Goal: Task Accomplishment & Management: Use online tool/utility

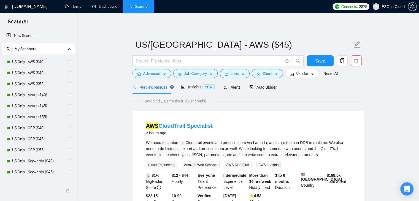
scroll to position [248, 0]
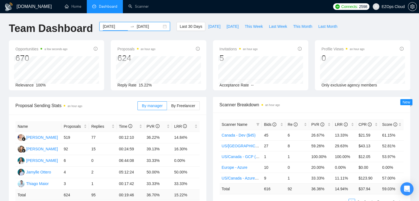
click at [111, 25] on input "[DATE]" at bounding box center [115, 26] width 25 height 6
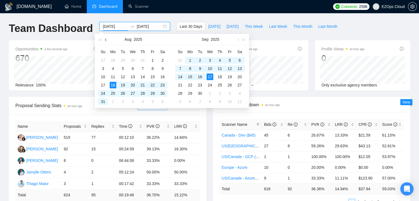
click at [106, 38] on button "button" at bounding box center [106, 39] width 6 height 11
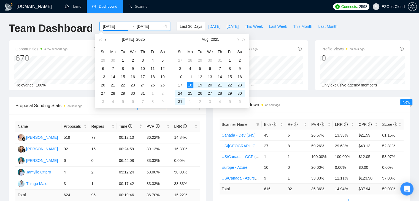
click at [106, 38] on button "button" at bounding box center [106, 39] width 6 height 11
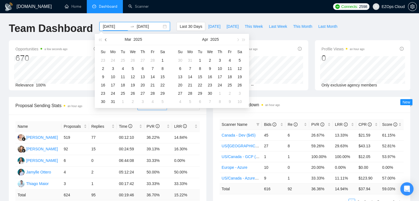
click at [106, 38] on button "button" at bounding box center [106, 39] width 6 height 11
type input "[DATE]"
click at [187, 86] on div "17" at bounding box center [190, 85] width 7 height 7
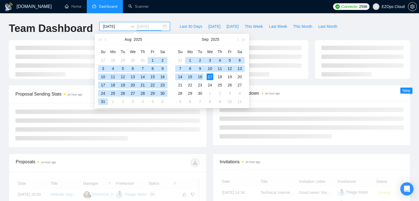
type input "[DATE]"
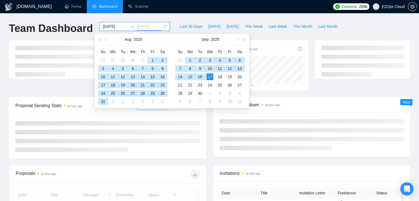
click at [210, 77] on div "17" at bounding box center [210, 77] width 7 height 7
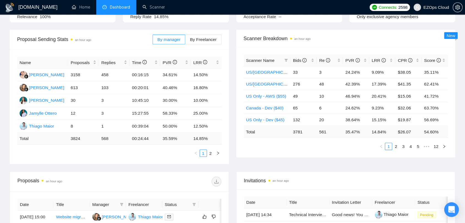
scroll to position [70, 0]
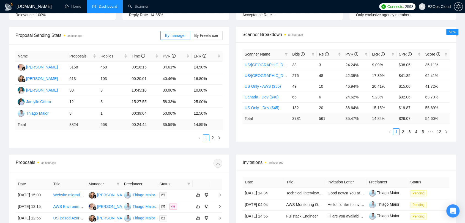
drag, startPoint x: 417, startPoint y: 0, endPoint x: 319, endPoint y: 137, distance: 168.0
click at [319, 137] on div "Scanner Name Bids Re PVR LRR CPR Score [GEOGRAPHIC_DATA]/[GEOGRAPHIC_DATA] - AI…" at bounding box center [346, 91] width 221 height 99
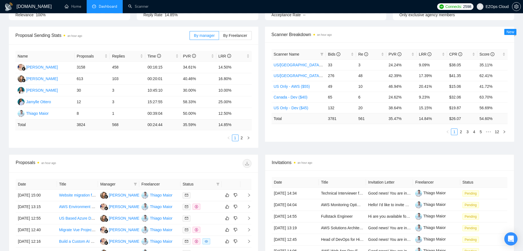
drag, startPoint x: 445, startPoint y: 1, endPoint x: 346, endPoint y: 156, distance: 184.0
click at [346, 156] on div "Invitations an hour ago" at bounding box center [390, 163] width 236 height 16
click at [382, 52] on div "Re" at bounding box center [371, 54] width 26 height 6
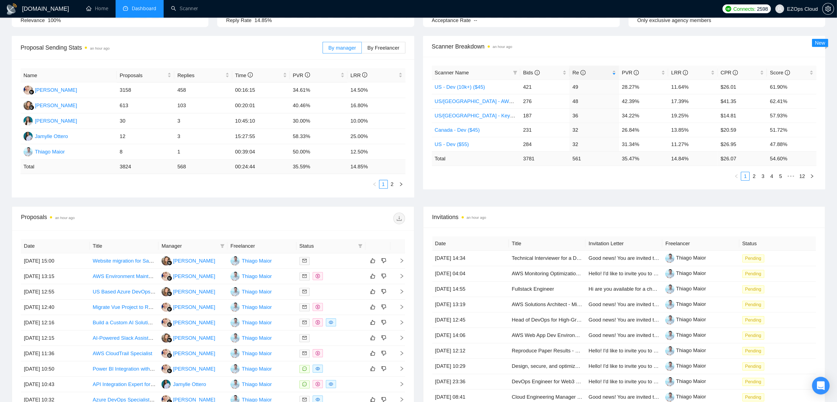
scroll to position [44, 0]
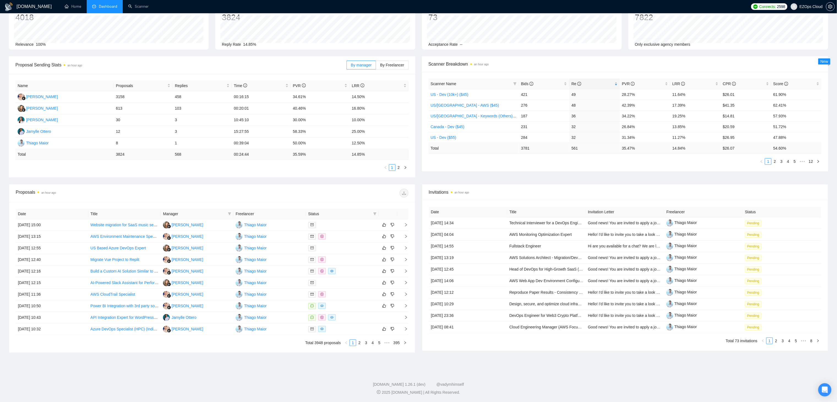
drag, startPoint x: 474, startPoint y: 0, endPoint x: 566, endPoint y: 164, distance: 188.1
click at [419, 164] on div "Scanner Name Bids Re PVR LRR CPR Score US - Dev (10k+) ($45) 421 49 28.27% 11.6…" at bounding box center [625, 121] width 407 height 99
click at [419, 159] on link "2" at bounding box center [775, 161] width 6 height 6
click at [419, 160] on link "3" at bounding box center [782, 161] width 6 height 6
click at [419, 160] on link "4" at bounding box center [788, 161] width 6 height 6
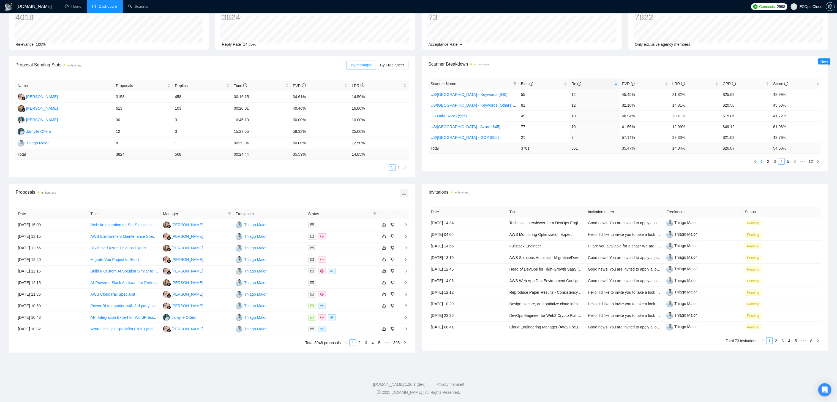
click at [419, 161] on link "1" at bounding box center [762, 161] width 6 height 6
click at [419, 81] on div "LRR" at bounding box center [696, 84] width 46 height 6
click at [419, 81] on div "Re" at bounding box center [595, 84] width 46 height 6
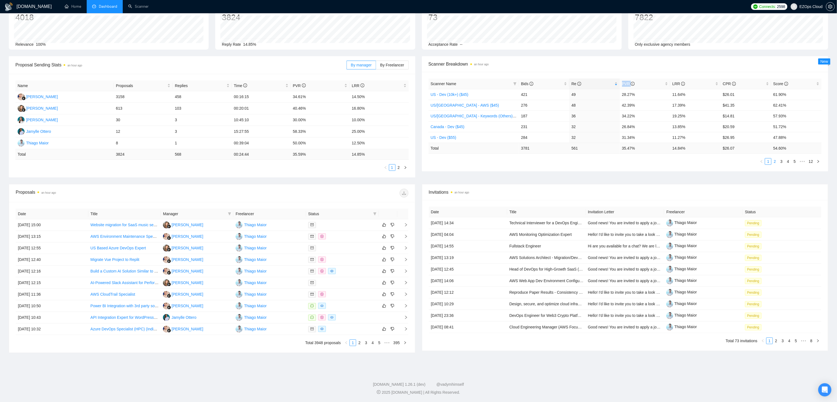
click at [419, 158] on link "2" at bounding box center [775, 161] width 6 height 6
click at [419, 159] on link "3" at bounding box center [782, 161] width 6 height 6
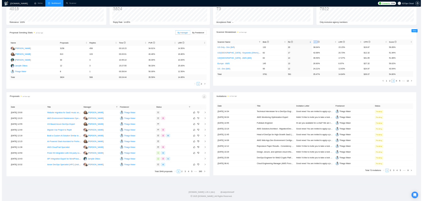
scroll to position [0, 0]
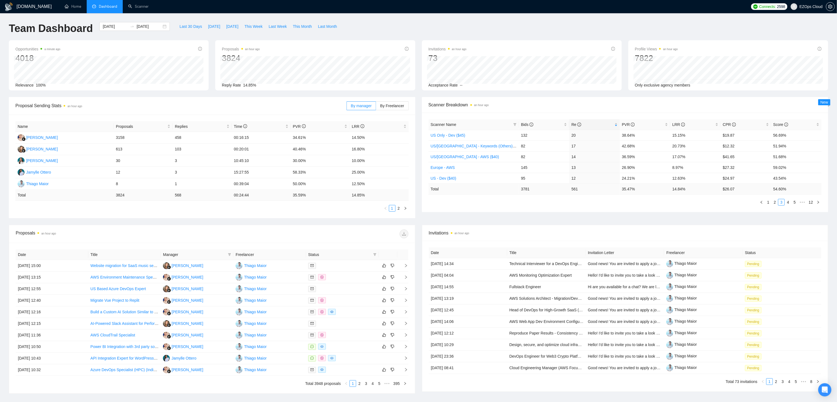
click at [419, 21] on div "[DOMAIN_NAME] Home Dashboard Scanner Connects: 2598 EZOps Cloud Team Dashboard …" at bounding box center [418, 221] width 837 height 442
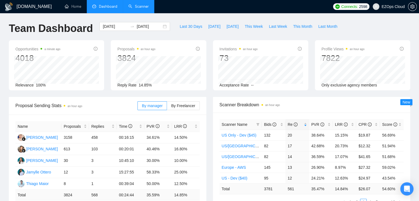
click at [138, 4] on link "Scanner" at bounding box center [138, 6] width 20 height 5
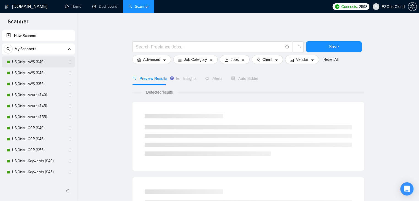
click at [56, 59] on link "US Only - AWS ($40)" at bounding box center [38, 61] width 52 height 11
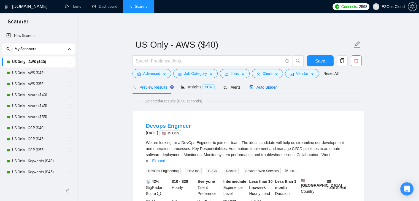
click at [267, 90] on div "Auto Bidder" at bounding box center [262, 87] width 27 height 6
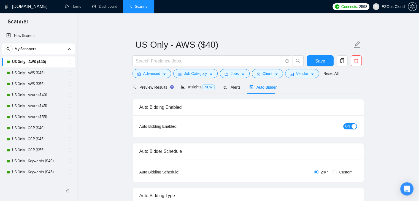
checkbox input "true"
click at [351, 125] on button "ON" at bounding box center [350, 126] width 14 height 6
click at [321, 60] on span "Save" at bounding box center [320, 61] width 10 height 7
click at [262, 74] on span "Client" at bounding box center [267, 73] width 10 height 6
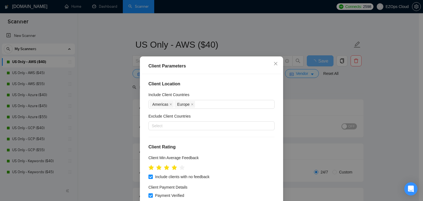
click at [297, 88] on div "Client Parameters Client Location Include Client Countries [GEOGRAPHIC_DATA] [G…" at bounding box center [211, 100] width 423 height 201
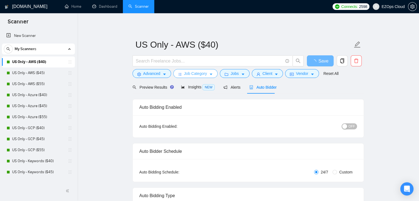
click at [207, 76] on button "Job Category" at bounding box center [195, 73] width 44 height 9
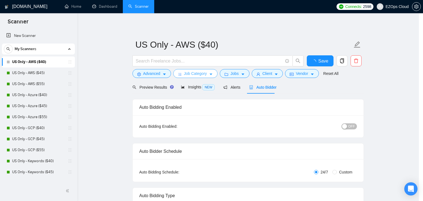
checkbox input "true"
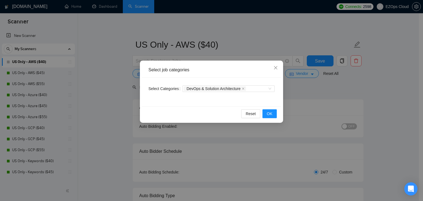
click at [323, 85] on div "Select job categories Select Categories DevOps & Solution Architecture Reset OK" at bounding box center [211, 100] width 423 height 201
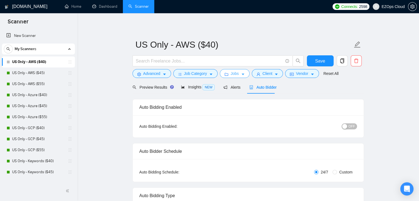
click at [224, 70] on button "Jobs" at bounding box center [235, 73] width 30 height 9
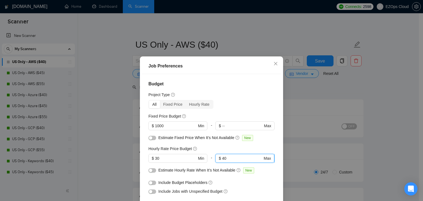
click at [226, 157] on input "40" at bounding box center [242, 158] width 40 height 6
type input "39"
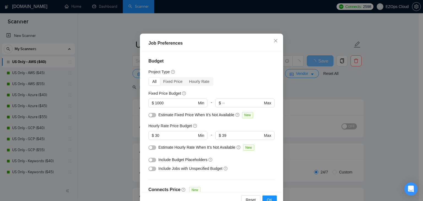
scroll to position [38, 0]
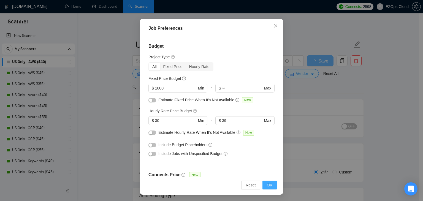
click at [267, 188] on span "OK" at bounding box center [270, 185] width 6 height 6
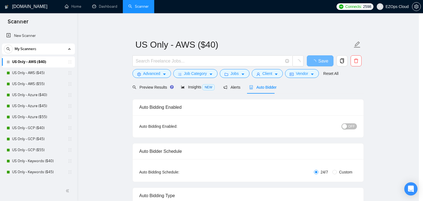
scroll to position [14, 0]
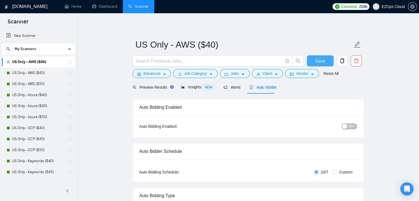
click at [320, 58] on span "Save" at bounding box center [320, 61] width 10 height 7
checkbox input "true"
click at [263, 74] on span "Client" at bounding box center [267, 73] width 10 height 6
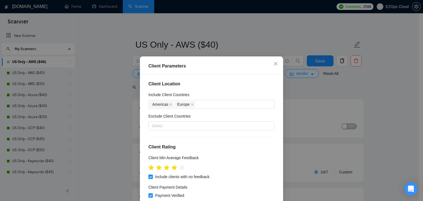
click at [299, 89] on div "Client Parameters Client Location Include Client Countries [GEOGRAPHIC_DATA] [G…" at bounding box center [211, 100] width 423 height 201
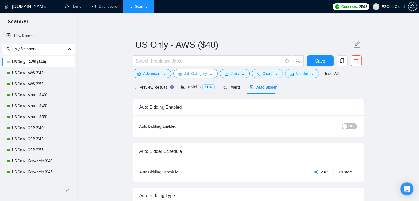
click at [200, 69] on button "Job Category" at bounding box center [195, 73] width 44 height 9
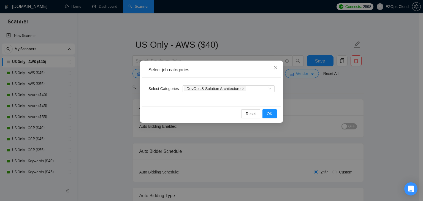
click at [328, 93] on div "Select job categories Select Categories DevOps & Solution Architecture Reset OK" at bounding box center [211, 100] width 423 height 201
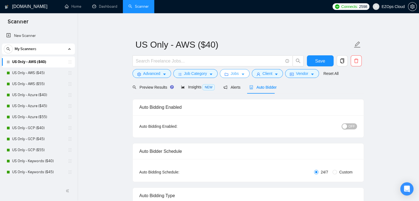
click at [223, 72] on button "Jobs" at bounding box center [235, 73] width 30 height 9
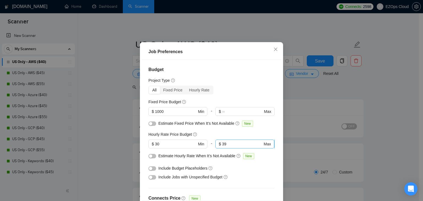
drag, startPoint x: 246, startPoint y: 161, endPoint x: 246, endPoint y: 158, distance: 3.6
click at [246, 148] on span "$ 39 Max" at bounding box center [244, 144] width 59 height 9
click at [246, 147] on input "39" at bounding box center [242, 144] width 40 height 6
type input "40"
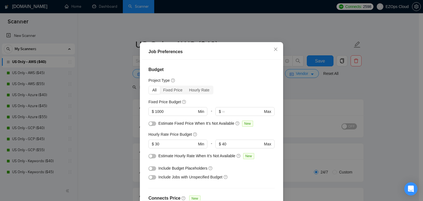
click at [312, 63] on div "Job Preferences Budget Project Type All Fixed Price Hourly Rate Fixed Price Bud…" at bounding box center [211, 100] width 423 height 201
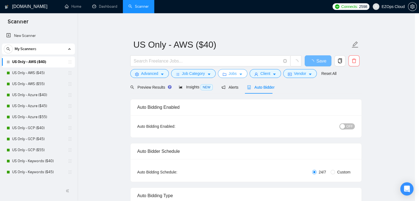
click at [312, 63] on body "Scanner New Scanner My Scanners US Only - AWS ($40) US Only - AWS ($45) US Only…" at bounding box center [207, 100] width 415 height 201
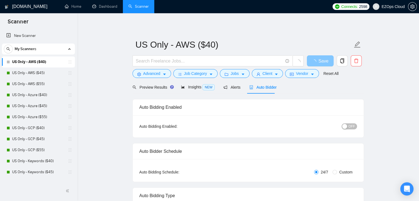
click at [312, 63] on icon "loading" at bounding box center [314, 61] width 4 height 4
click at [316, 60] on span "Save" at bounding box center [320, 61] width 10 height 7
click at [24, 74] on link "US Only - AWS ($45)" at bounding box center [38, 72] width 52 height 11
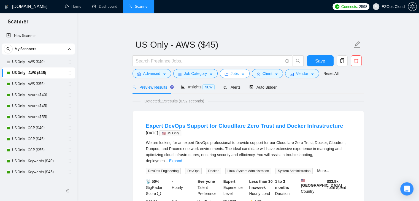
click at [242, 74] on icon "caret-down" at bounding box center [243, 74] width 4 height 4
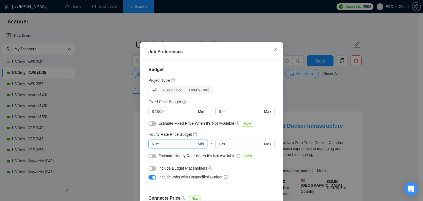
click at [161, 147] on input "35" at bounding box center [176, 144] width 42 height 6
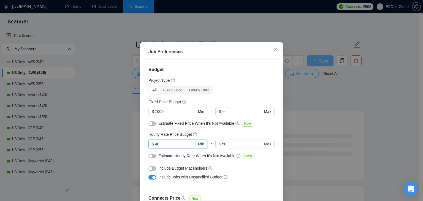
type input "40"
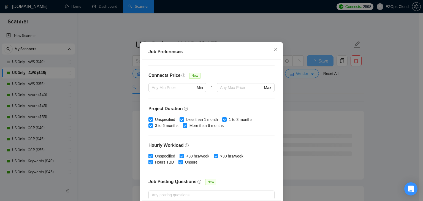
scroll to position [141, 0]
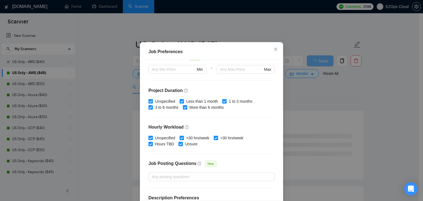
click at [405, 84] on div "Job Preferences Budget Project Type All Fixed Price Hourly Rate Fixed Price Bud…" at bounding box center [211, 100] width 423 height 201
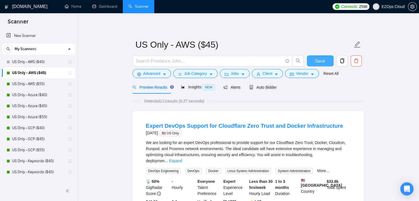
click at [325, 63] on button "Save" at bounding box center [320, 60] width 27 height 11
click at [204, 72] on span "Job Category" at bounding box center [195, 73] width 23 height 6
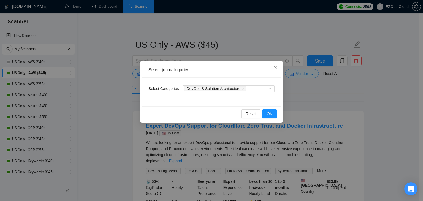
click at [318, 92] on div "Select job categories Select Categories DevOps & Solution Architecture Reset OK" at bounding box center [211, 100] width 423 height 201
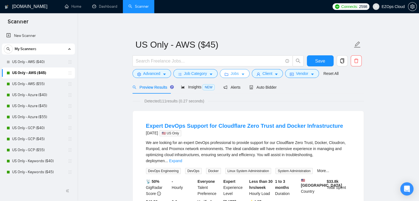
click at [224, 75] on icon "folder" at bounding box center [226, 74] width 4 height 4
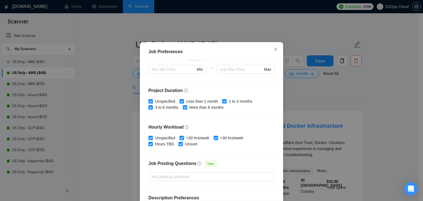
click at [326, 87] on div "Job Preferences Budget Project Type All Fixed Price Hourly Rate Fixed Price Bud…" at bounding box center [211, 100] width 423 height 201
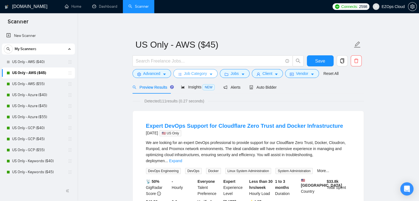
click at [195, 72] on span "Job Category" at bounding box center [195, 73] width 23 height 6
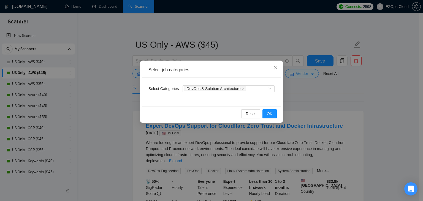
click at [346, 90] on div "Select job categories Select Categories DevOps & Solution Architecture Reset OK" at bounding box center [211, 100] width 423 height 201
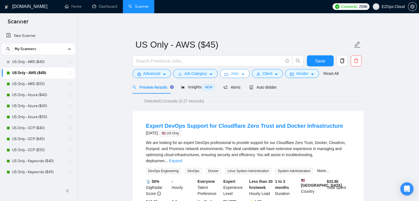
click at [245, 75] on button "Jobs" at bounding box center [235, 73] width 30 height 9
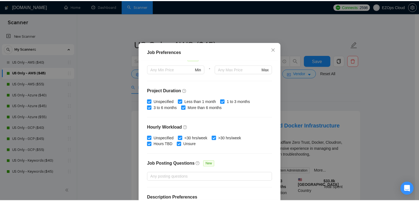
scroll to position [18, 0]
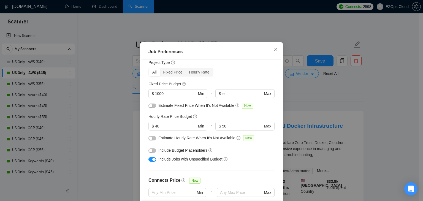
click at [104, 125] on div "Job Preferences Budget Project Type All Fixed Price Hourly Rate Fixed Price Bud…" at bounding box center [211, 100] width 423 height 201
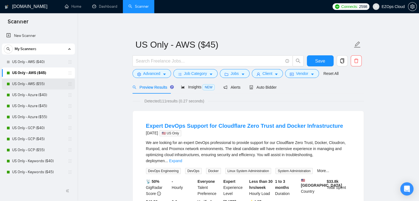
click at [29, 84] on link "US Only - AWS ($55)" at bounding box center [38, 83] width 52 height 11
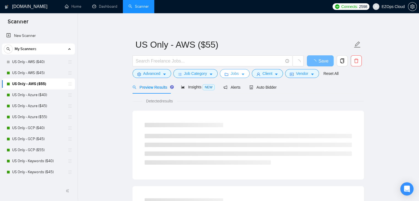
click at [243, 76] on button "Jobs" at bounding box center [235, 73] width 30 height 9
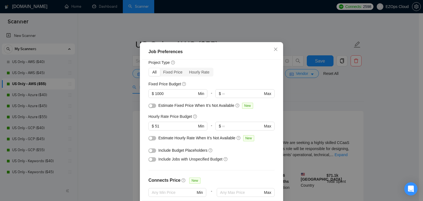
click at [118, 84] on div "Job Preferences Budget Project Type All Fixed Price Hourly Rate Fixed Price Bud…" at bounding box center [211, 100] width 423 height 201
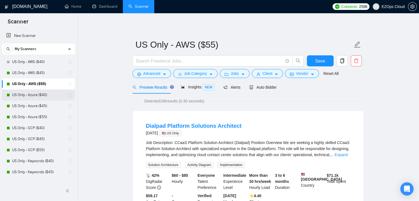
click at [42, 93] on link "US Only - Azure ($40)" at bounding box center [38, 94] width 52 height 11
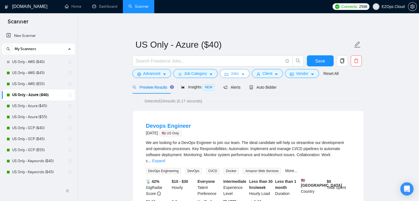
click at [230, 72] on span "Jobs" at bounding box center [234, 73] width 8 height 6
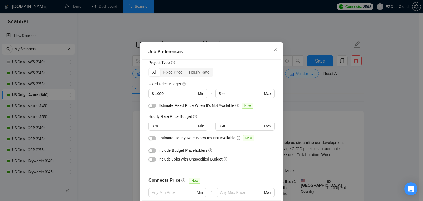
click at [318, 110] on div "Job Preferences Budget Project Type All Fixed Price Hourly Rate Fixed Price Bud…" at bounding box center [211, 100] width 423 height 201
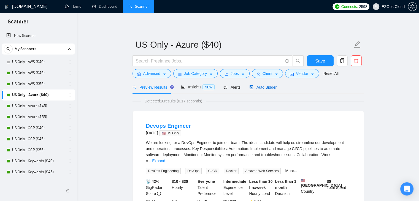
click at [265, 88] on span "Auto Bidder" at bounding box center [262, 87] width 27 height 4
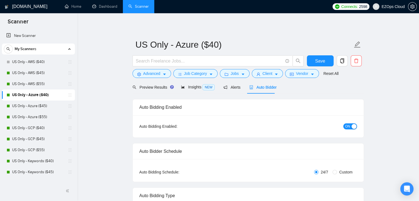
click at [350, 128] on button "ON" at bounding box center [350, 126] width 14 height 6
click at [315, 60] on span "Save" at bounding box center [320, 61] width 10 height 7
click at [35, 106] on link "US Only - Azure ($45)" at bounding box center [38, 106] width 52 height 11
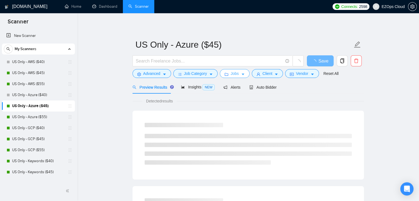
click at [231, 75] on span "Jobs" at bounding box center [234, 73] width 8 height 6
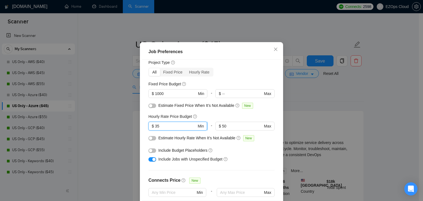
click at [166, 129] on input "35" at bounding box center [176, 126] width 42 height 6
type input "40"
click at [109, 135] on div "Job Preferences Budget Project Type All Fixed Price Hourly Rate Fixed Price Bud…" at bounding box center [211, 100] width 423 height 201
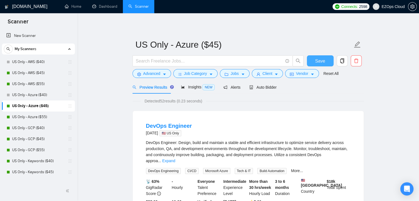
click at [320, 59] on span "Save" at bounding box center [320, 61] width 10 height 7
click at [41, 127] on link "US Only - GCP ($40)" at bounding box center [38, 128] width 52 height 11
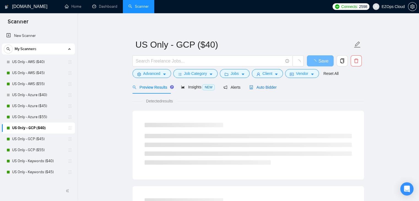
click at [273, 84] on div "Auto Bidder" at bounding box center [262, 87] width 27 height 6
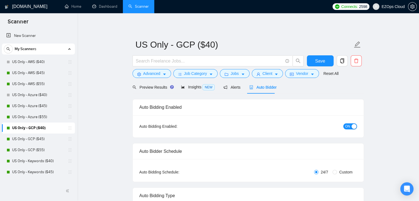
click at [353, 126] on div "button" at bounding box center [353, 126] width 5 height 5
click at [325, 61] on button "Save" at bounding box center [320, 60] width 27 height 11
click at [42, 139] on link "US Only - GCP ($45)" at bounding box center [38, 139] width 52 height 11
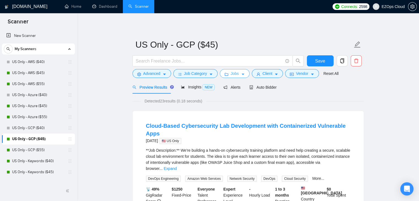
click at [242, 73] on icon "caret-down" at bounding box center [243, 74] width 4 height 4
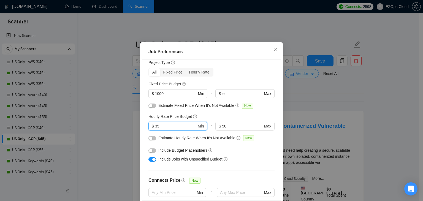
click at [172, 129] on input "35" at bounding box center [176, 126] width 42 height 6
type input "40"
click at [90, 139] on div "Job Preferences Budget Project Type All Fixed Price Hourly Rate Fixed Price Bud…" at bounding box center [211, 100] width 423 height 201
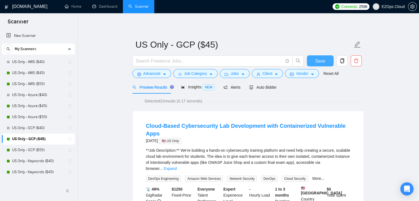
click at [323, 61] on span "Save" at bounding box center [320, 61] width 10 height 7
click at [34, 162] on link "US Only - Keywords ($40)" at bounding box center [38, 161] width 52 height 11
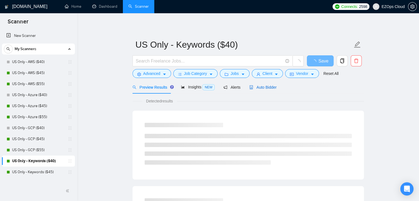
click at [263, 88] on span "Auto Bidder" at bounding box center [262, 87] width 27 height 4
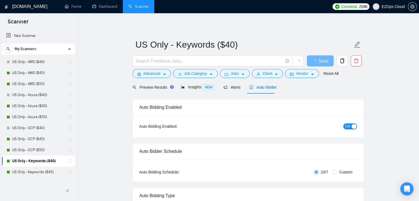
click at [354, 127] on div "button" at bounding box center [353, 126] width 5 height 5
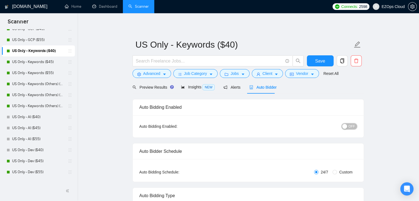
scroll to position [114, 0]
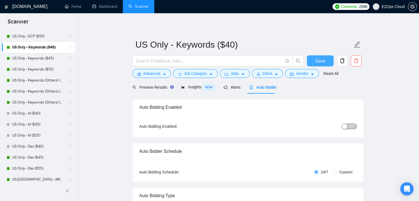
click at [316, 58] on span "Save" at bounding box center [320, 61] width 10 height 7
checkbox input "true"
click at [26, 60] on link "US Only - Keywords ($45)" at bounding box center [38, 58] width 52 height 11
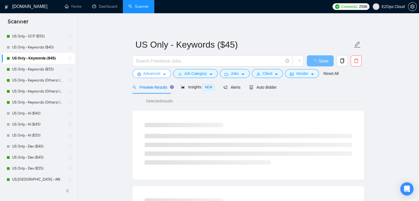
click at [157, 75] on span "Advanced" at bounding box center [151, 73] width 17 height 6
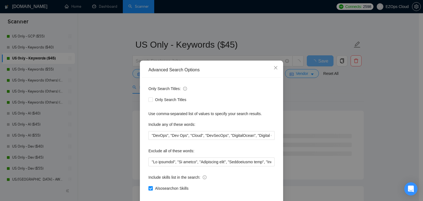
click at [301, 97] on div "Advanced Search Options Only Search Titles: Only Search Titles Use comma-separa…" at bounding box center [211, 100] width 423 height 201
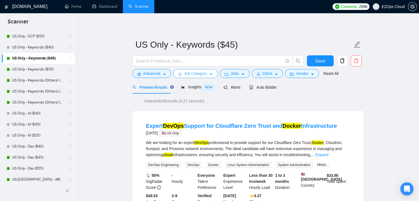
click at [200, 74] on span "Job Category" at bounding box center [195, 73] width 23 height 6
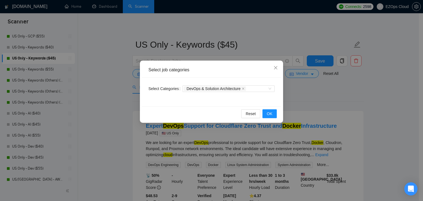
click at [308, 99] on div "Select job categories Select Categories DevOps & Solution Architecture Reset OK" at bounding box center [211, 100] width 423 height 201
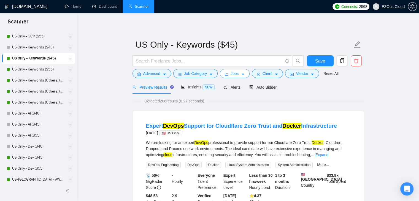
click at [235, 72] on span "Jobs" at bounding box center [234, 73] width 8 height 6
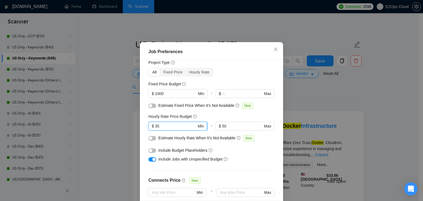
click at [166, 129] on input "35" at bounding box center [176, 126] width 42 height 6
type input "40"
click at [120, 131] on div "Job Preferences Budget Project Type All Fixed Price Hourly Rate Fixed Price Bud…" at bounding box center [211, 100] width 423 height 201
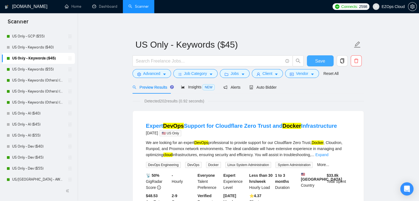
click at [317, 61] on span "Save" at bounding box center [320, 61] width 10 height 7
click at [33, 81] on link "US Only - Keywords (Others) ($40)" at bounding box center [38, 80] width 52 height 11
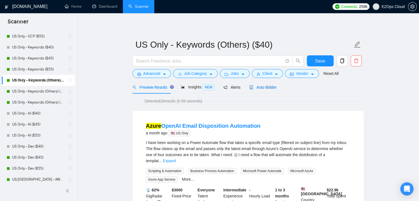
click at [270, 86] on span "Auto Bidder" at bounding box center [262, 87] width 27 height 4
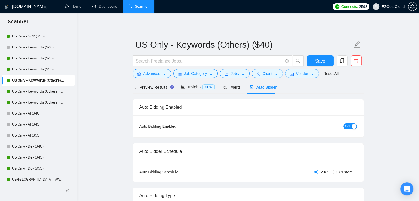
checkbox input "true"
click at [349, 126] on span "ON" at bounding box center [347, 126] width 5 height 6
click at [313, 59] on button "Save" at bounding box center [320, 60] width 27 height 11
checkbox input "true"
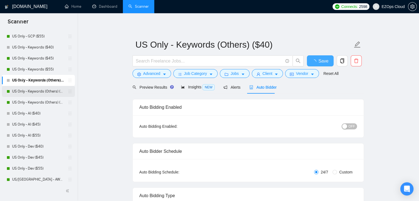
checkbox input "true"
click at [35, 91] on link "US Only - Keywords (Others) ($45)" at bounding box center [38, 91] width 52 height 11
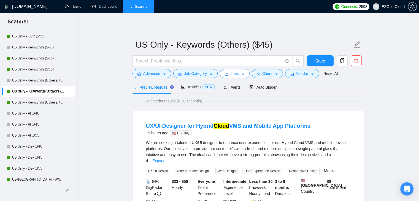
click at [237, 72] on span "Jobs" at bounding box center [234, 73] width 8 height 6
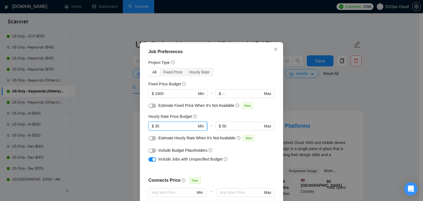
click at [166, 129] on input "35" at bounding box center [176, 126] width 42 height 6
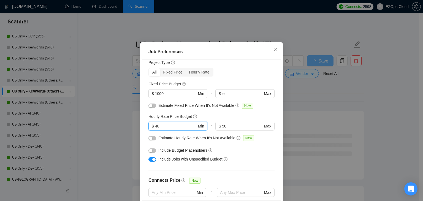
type input "40"
click at [120, 151] on div "Job Preferences Budget Project Type All Fixed Price Hourly Rate Fixed Price Bud…" at bounding box center [211, 100] width 423 height 201
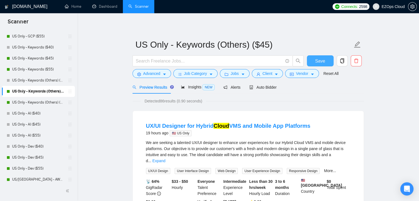
click at [315, 58] on button "Save" at bounding box center [320, 60] width 27 height 11
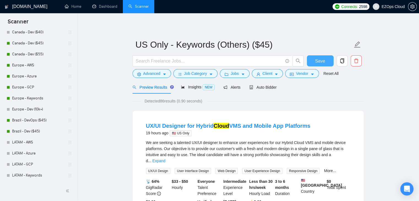
scroll to position [501, 0]
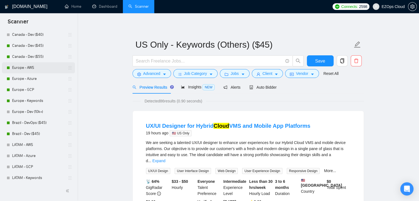
click at [36, 68] on link "Europe - AWS" at bounding box center [38, 67] width 52 height 11
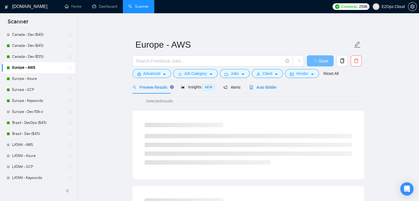
click at [264, 88] on span "Auto Bidder" at bounding box center [262, 87] width 27 height 4
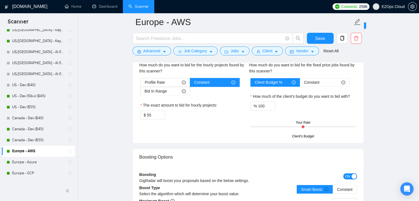
scroll to position [413, 0]
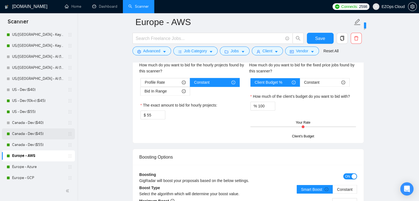
click at [14, 133] on link "Canada - Dev ($45)" at bounding box center [38, 133] width 52 height 11
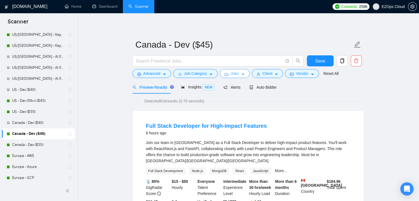
click at [236, 75] on span "Jobs" at bounding box center [234, 73] width 8 height 6
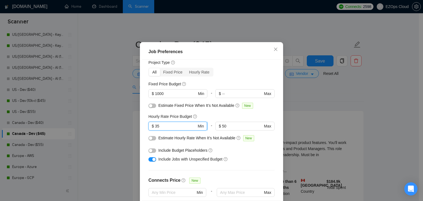
click at [181, 129] on input "35" at bounding box center [176, 126] width 42 height 6
type input "40"
click at [334, 99] on div "Job Preferences Budget Project Type All Fixed Price Hourly Rate Fixed Price Bud…" at bounding box center [211, 100] width 423 height 201
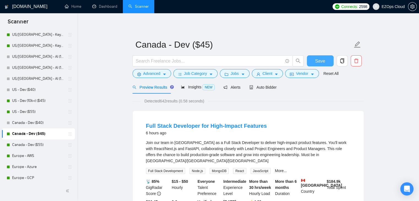
click at [311, 57] on button "Save" at bounding box center [320, 60] width 27 height 11
click at [28, 144] on link "Canada - Dev ($55)" at bounding box center [38, 144] width 52 height 11
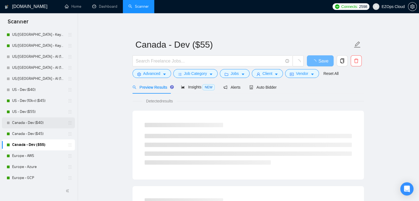
click at [32, 125] on link "Canada - Dev ($40)" at bounding box center [38, 122] width 52 height 11
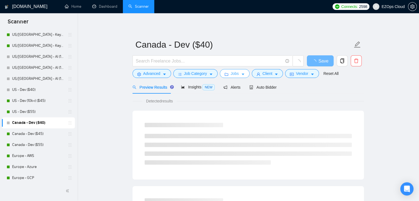
click at [227, 74] on icon "folder" at bounding box center [226, 74] width 4 height 4
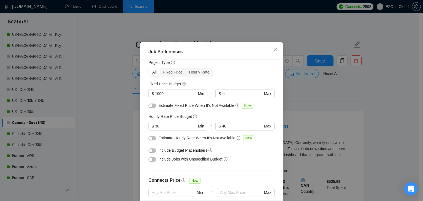
click at [124, 106] on div "Job Preferences Budget Project Type All Fixed Price Hourly Rate Fixed Price Bud…" at bounding box center [211, 100] width 423 height 201
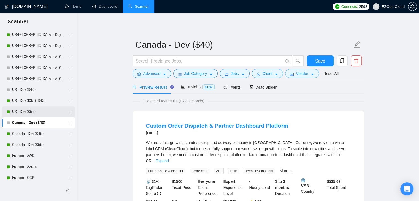
click at [24, 109] on link "US - Dev ($55)" at bounding box center [38, 111] width 52 height 11
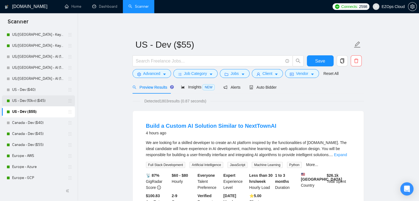
click at [35, 100] on link "US - Dev (10k+) ($45)" at bounding box center [38, 100] width 52 height 11
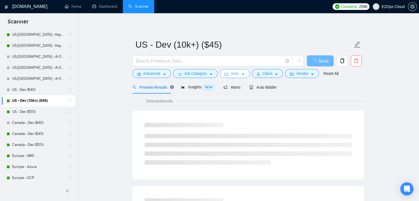
click at [236, 72] on span "Jobs" at bounding box center [234, 73] width 8 height 6
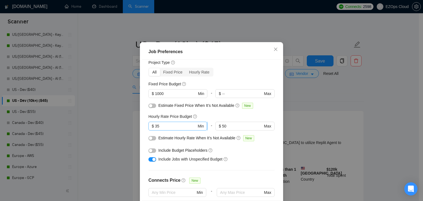
click at [171, 129] on input "35" at bounding box center [176, 126] width 42 height 6
type input "40"
click at [115, 131] on div "Job Preferences Budget Project Type All Fixed Price Hourly Rate Fixed Price Bud…" at bounding box center [211, 100] width 423 height 201
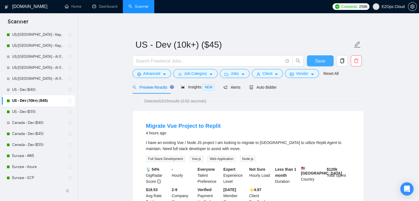
click at [323, 61] on span "Save" at bounding box center [320, 61] width 10 height 7
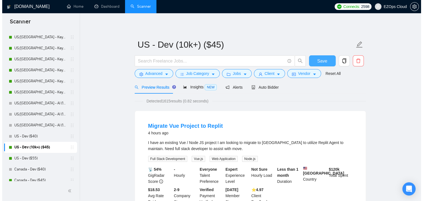
scroll to position [370, 0]
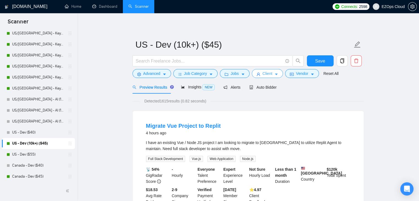
click at [262, 75] on span "Client" at bounding box center [267, 73] width 10 height 6
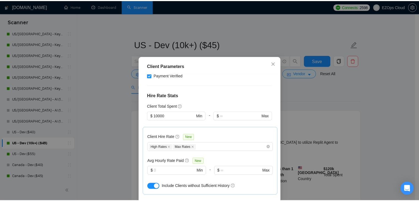
scroll to position [117, 0]
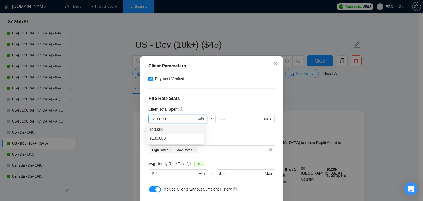
click at [172, 119] on input "10000" at bounding box center [176, 119] width 42 height 6
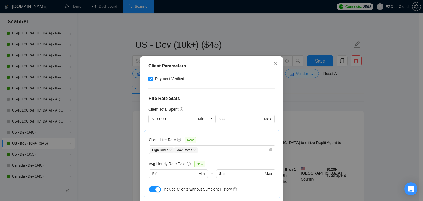
click at [124, 123] on div "Client Parameters Client Location Include Client Countries [GEOGRAPHIC_DATA] Ex…" at bounding box center [211, 100] width 423 height 201
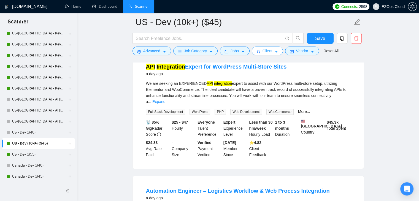
scroll to position [0, 0]
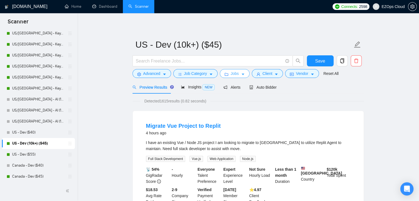
click at [247, 75] on button "Jobs" at bounding box center [235, 73] width 30 height 9
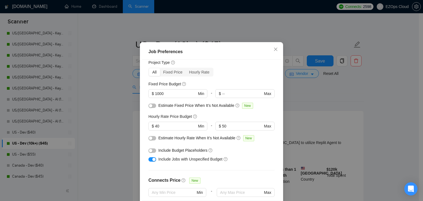
click at [35, 114] on div "Job Preferences Budget Project Type All Fixed Price Hourly Rate Fixed Price Bud…" at bounding box center [211, 100] width 423 height 201
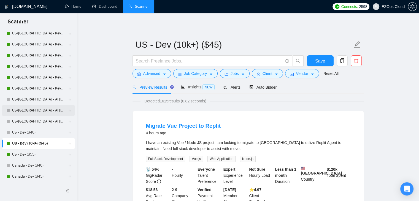
click at [33, 113] on link "US/[GEOGRAPHIC_DATA] - AI (10k+) ($45)" at bounding box center [38, 110] width 52 height 11
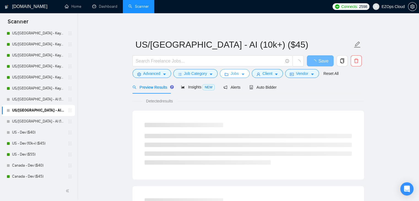
click at [230, 74] on span "Jobs" at bounding box center [234, 73] width 8 height 6
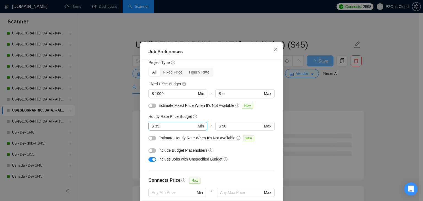
click at [172, 129] on input "35" at bounding box center [176, 126] width 42 height 6
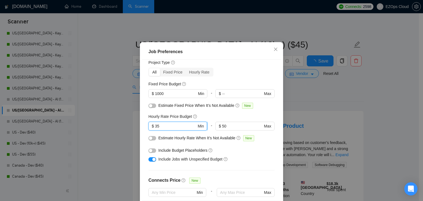
click at [172, 129] on input "35" at bounding box center [176, 126] width 42 height 6
type input "40"
click at [105, 109] on div "Job Preferences Budget Project Type All Fixed Price Hourly Rate Fixed Price Bud…" at bounding box center [211, 100] width 423 height 201
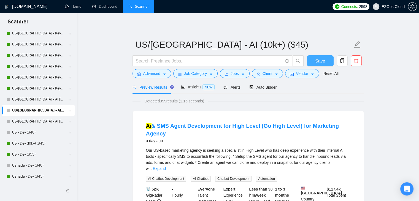
click at [317, 60] on span "Save" at bounding box center [320, 61] width 10 height 7
click at [37, 76] on link "US/[GEOGRAPHIC_DATA] - Keywords (Others) ($45)" at bounding box center [38, 77] width 52 height 11
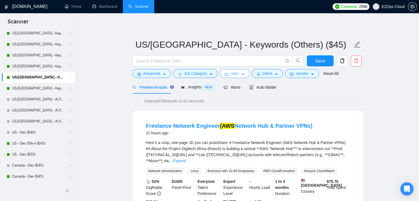
click at [236, 74] on span "Jobs" at bounding box center [234, 73] width 8 height 6
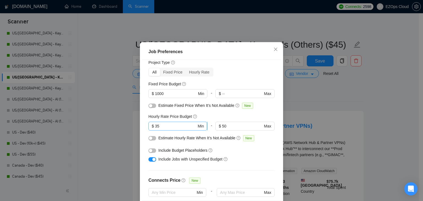
click at [165, 129] on input "35" at bounding box center [176, 126] width 42 height 6
type input "40"
click at [133, 141] on div "Job Preferences Budget Project Type All Fixed Price Hourly Rate Fixed Price Bud…" at bounding box center [211, 100] width 423 height 201
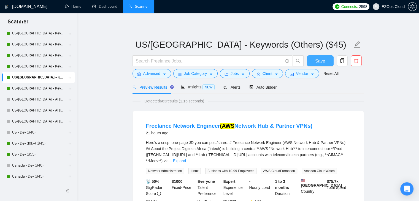
click at [315, 61] on button "Save" at bounding box center [320, 60] width 27 height 11
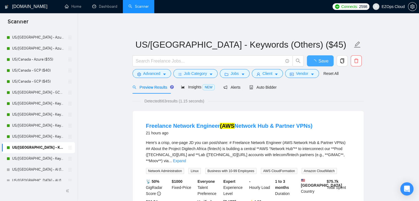
scroll to position [302, 0]
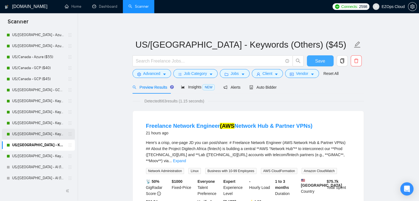
click at [40, 133] on link "US/[GEOGRAPHIC_DATA] - Keywords (Others) ($40)" at bounding box center [38, 134] width 52 height 11
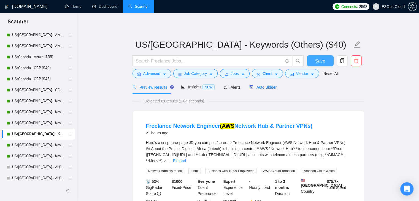
click at [261, 87] on span "Auto Bidder" at bounding box center [262, 87] width 27 height 4
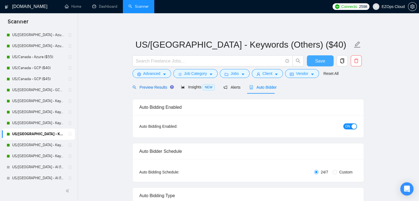
click at [152, 87] on span "Preview Results" at bounding box center [152, 87] width 40 height 4
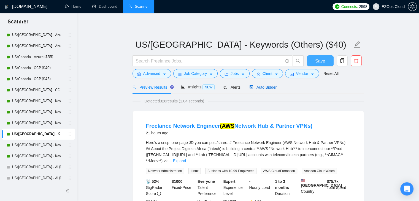
click at [260, 89] on span "Auto Bidder" at bounding box center [262, 87] width 27 height 4
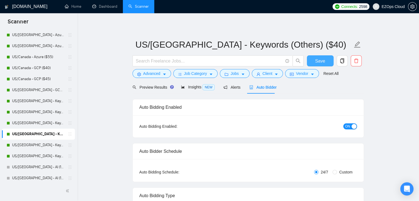
checkbox input "true"
click at [348, 126] on span "ON" at bounding box center [347, 126] width 5 height 6
click at [318, 62] on span "Save" at bounding box center [320, 61] width 10 height 7
click at [37, 111] on link "US/[GEOGRAPHIC_DATA] - Keywords ($45)" at bounding box center [38, 112] width 52 height 11
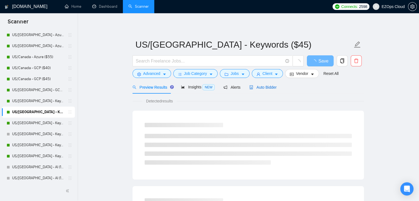
click at [258, 86] on span "Auto Bidder" at bounding box center [262, 87] width 27 height 4
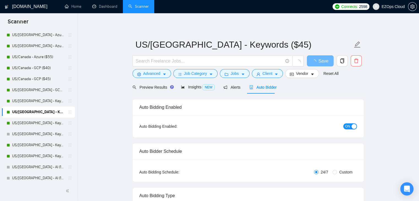
checkbox input "true"
click at [151, 90] on div "Preview Results" at bounding box center [152, 87] width 40 height 13
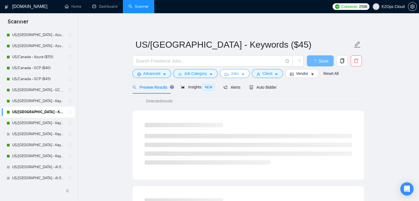
click at [241, 74] on icon "caret-down" at bounding box center [242, 75] width 3 height 2
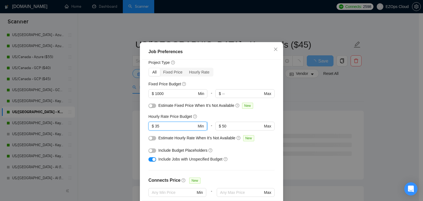
click at [181, 129] on input "35" at bounding box center [176, 126] width 42 height 6
type input "40"
click at [119, 140] on div "Job Preferences Budget Project Type All Fixed Price Hourly Rate Fixed Price Bud…" at bounding box center [211, 100] width 423 height 201
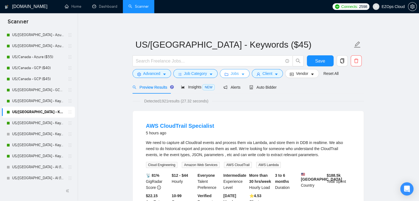
click at [241, 74] on icon "caret-down" at bounding box center [243, 74] width 4 height 4
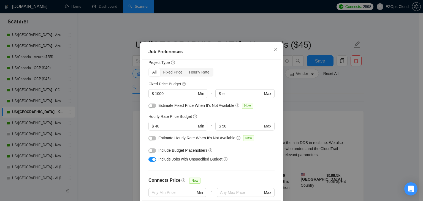
click at [299, 97] on div "Job Preferences Budget Project Type All Fixed Price Hourly Rate Fixed Price Bud…" at bounding box center [211, 100] width 423 height 201
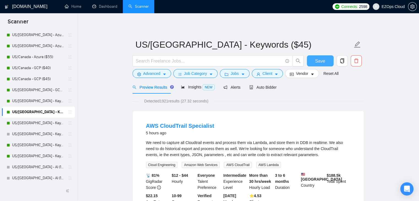
click at [326, 58] on button "Save" at bounding box center [320, 60] width 27 height 11
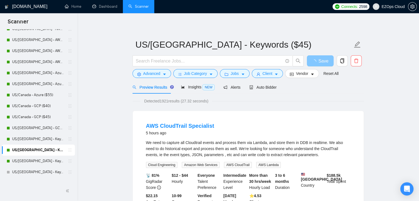
scroll to position [262, 0]
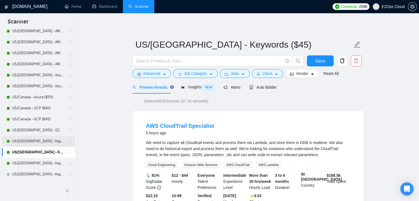
click at [44, 138] on link "US/[GEOGRAPHIC_DATA] - Keywords ($40)" at bounding box center [38, 141] width 52 height 11
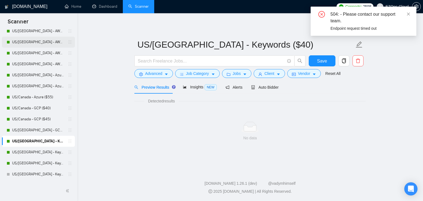
click at [36, 42] on link "US/[GEOGRAPHIC_DATA] - AWS ($40)" at bounding box center [38, 42] width 52 height 11
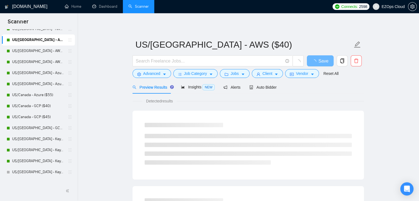
scroll to position [261, 0]
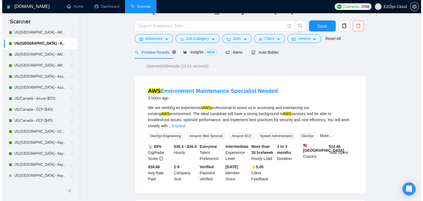
scroll to position [0, 0]
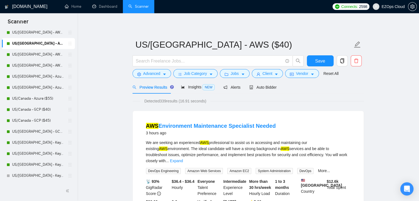
click at [259, 75] on button "Client" at bounding box center [267, 73] width 31 height 9
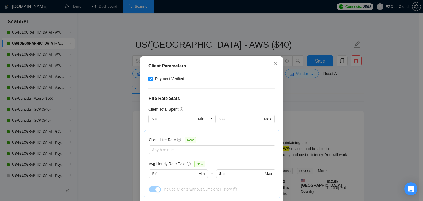
click at [309, 105] on div "Client Parameters Client Location Include Client Countries [GEOGRAPHIC_DATA] [G…" at bounding box center [211, 100] width 423 height 201
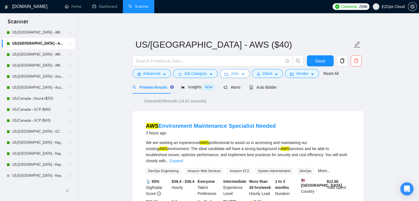
click at [233, 72] on span "Jobs" at bounding box center [234, 73] width 8 height 6
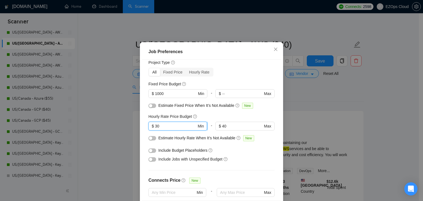
click at [170, 129] on input "30" at bounding box center [176, 126] width 42 height 6
type input "35"
click at [99, 139] on div "Job Preferences Budget Project Type All Fixed Price Hourly Rate Fixed Price Bud…" at bounding box center [211, 100] width 423 height 201
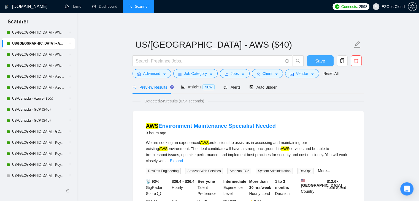
click at [320, 61] on span "Save" at bounding box center [320, 61] width 10 height 7
click at [257, 76] on icon "user" at bounding box center [258, 74] width 4 height 4
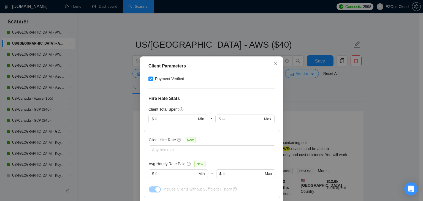
scroll to position [38, 0]
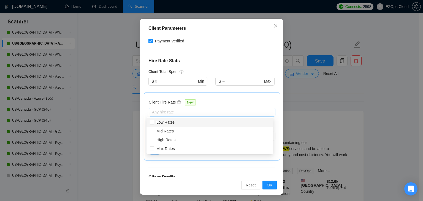
click at [169, 116] on div "Any hire rate" at bounding box center [212, 112] width 127 height 9
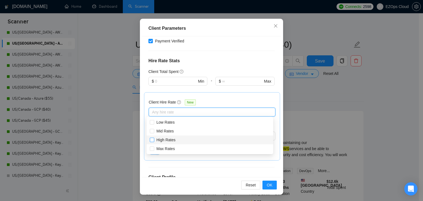
click at [171, 140] on span "High Rates" at bounding box center [165, 140] width 19 height 4
click at [154, 140] on input "High Rates" at bounding box center [152, 140] width 4 height 4
checkbox input "true"
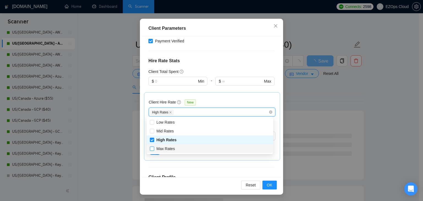
click at [172, 151] on span "Max Rates" at bounding box center [165, 149] width 23 height 6
click at [154, 150] on input "Max Rates" at bounding box center [152, 148] width 4 height 4
click at [166, 149] on span "Max Rates" at bounding box center [165, 148] width 18 height 4
click at [154, 149] on input "Max Rates" at bounding box center [152, 148] width 4 height 4
checkbox input "true"
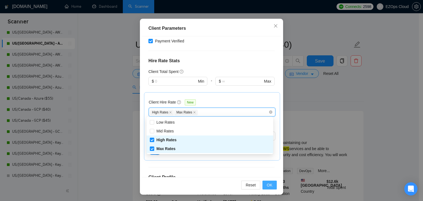
click at [268, 186] on span "OK" at bounding box center [270, 185] width 6 height 6
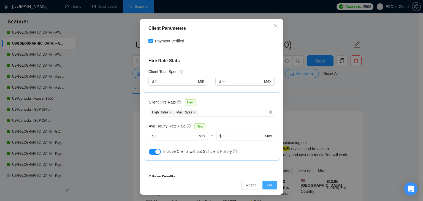
scroll to position [14, 0]
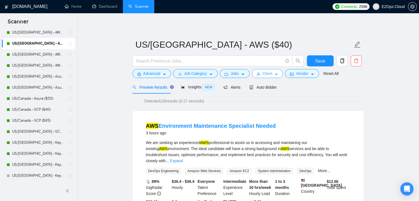
click at [278, 76] on button "Client" at bounding box center [267, 73] width 31 height 9
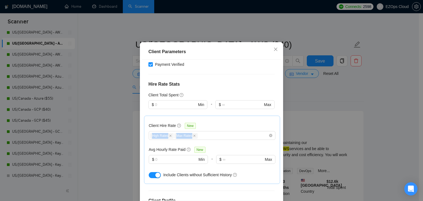
drag, startPoint x: 279, startPoint y: 142, endPoint x: 278, endPoint y: 146, distance: 4.8
click at [278, 146] on div "Client Parameters Client Location Include Client Countries [GEOGRAPHIC_DATA] [G…" at bounding box center [211, 130] width 143 height 176
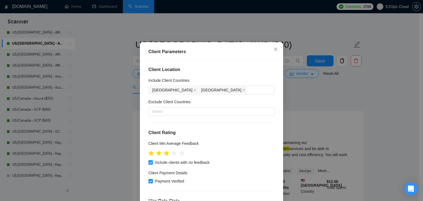
scroll to position [38, 0]
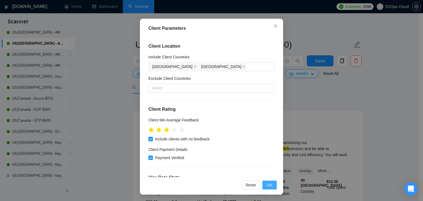
click at [268, 185] on span "OK" at bounding box center [270, 185] width 6 height 6
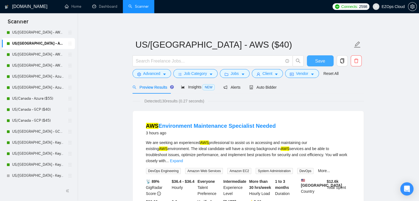
click at [316, 56] on button "Save" at bounding box center [320, 60] width 27 height 11
click at [267, 73] on span "Client" at bounding box center [267, 73] width 10 height 6
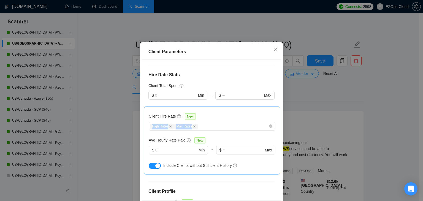
scroll to position [127, 0]
click at [99, 128] on div "Client Parameters Client Location Include Client Countries [GEOGRAPHIC_DATA] [G…" at bounding box center [211, 100] width 423 height 201
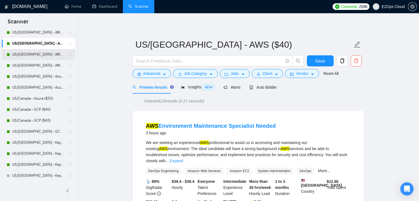
click at [35, 52] on link "US/[GEOGRAPHIC_DATA] - AWS ($45)" at bounding box center [38, 54] width 52 height 11
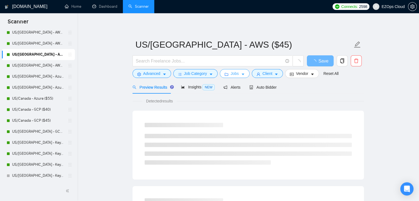
click at [234, 74] on span "Jobs" at bounding box center [234, 73] width 8 height 6
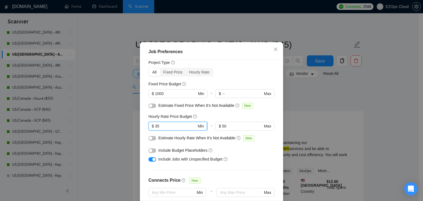
click at [173, 129] on input "35" at bounding box center [176, 126] width 42 height 6
type input "40"
click at [96, 120] on div "Job Preferences Budget Project Type All Fixed Price Hourly Rate Fixed Price Bud…" at bounding box center [211, 100] width 423 height 201
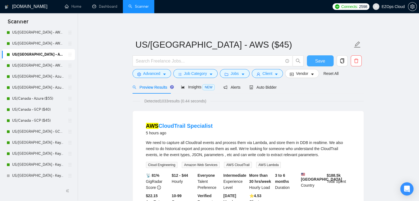
click at [313, 63] on button "Save" at bounding box center [320, 60] width 27 height 11
click at [37, 67] on link "US/[GEOGRAPHIC_DATA] - AWS ($55)" at bounding box center [38, 65] width 52 height 11
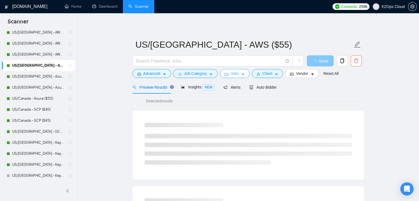
click at [230, 73] on span "Jobs" at bounding box center [234, 73] width 8 height 6
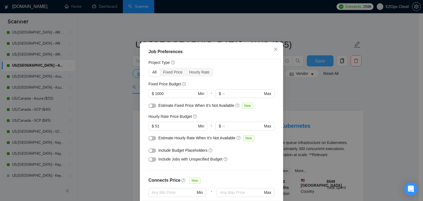
click at [112, 90] on div "Job Preferences Budget Project Type All Fixed Price Hourly Rate Fixed Price Bud…" at bounding box center [211, 100] width 423 height 201
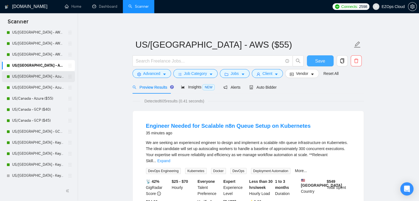
click at [32, 78] on link "US/[GEOGRAPHIC_DATA] - Azure ($40)" at bounding box center [38, 76] width 52 height 11
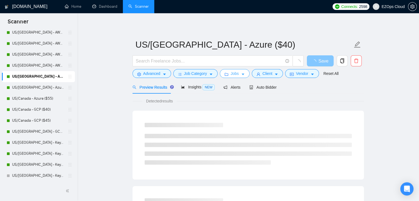
click at [232, 74] on span "Jobs" at bounding box center [234, 73] width 8 height 6
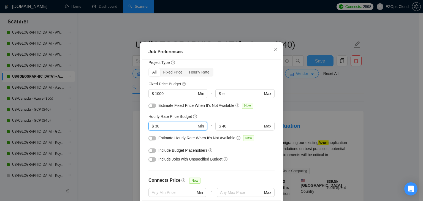
click at [175, 129] on input "30" at bounding box center [176, 126] width 42 height 6
type input "35"
click at [100, 125] on div "Job Preferences Budget Project Type All Fixed Price Hourly Rate Fixed Price Bud…" at bounding box center [211, 100] width 423 height 201
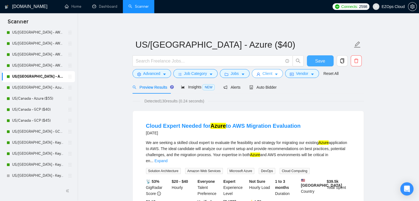
click at [274, 72] on span "caret-down" at bounding box center [276, 74] width 4 height 4
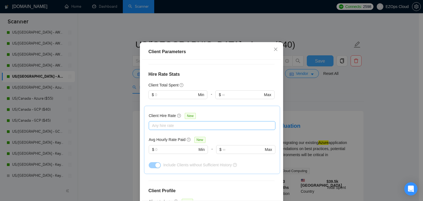
click at [181, 129] on div at bounding box center [209, 125] width 118 height 7
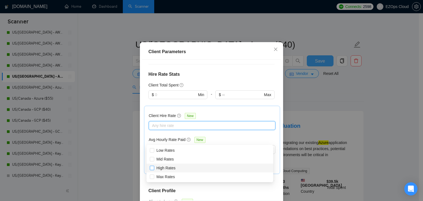
click at [155, 168] on span "High Rates" at bounding box center [165, 168] width 23 height 6
click at [154, 168] on input "High Rates" at bounding box center [152, 168] width 4 height 4
checkbox input "false"
click at [150, 176] on input "Max Rates" at bounding box center [152, 177] width 4 height 4
checkbox input "true"
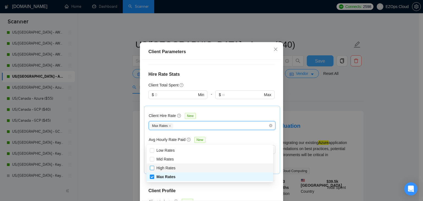
click at [151, 169] on input "High Rates" at bounding box center [152, 168] width 4 height 4
checkbox input "true"
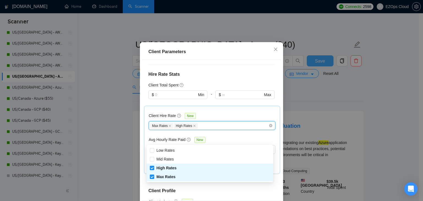
click at [113, 156] on div "Client Parameters Client Location Include Client Countries [GEOGRAPHIC_DATA] [G…" at bounding box center [211, 100] width 423 height 201
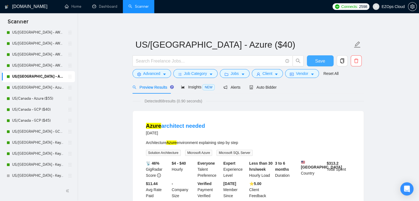
click at [317, 58] on span "Save" at bounding box center [320, 61] width 10 height 7
click at [36, 89] on link "US/[GEOGRAPHIC_DATA] - Azure ($45)" at bounding box center [38, 87] width 52 height 11
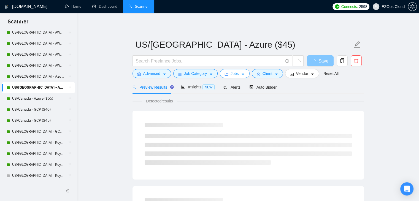
click at [230, 73] on span "Jobs" at bounding box center [234, 73] width 8 height 6
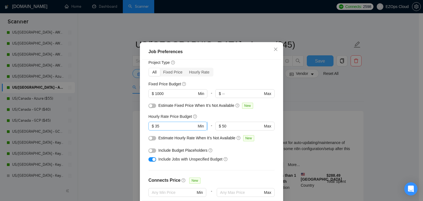
click at [165, 129] on input "35" at bounding box center [176, 126] width 42 height 6
type input "40"
click at [104, 135] on div "Job Preferences Budget Project Type All Fixed Price Hourly Rate Fixed Price Bud…" at bounding box center [211, 100] width 423 height 201
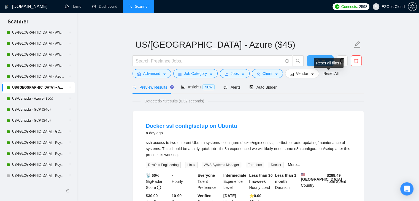
click at [320, 59] on div "Reset all filters" at bounding box center [329, 62] width 30 height 9
click at [319, 57] on button "Save" at bounding box center [320, 60] width 27 height 11
click at [275, 72] on span "caret-down" at bounding box center [276, 74] width 4 height 4
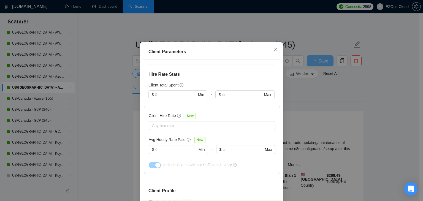
click at [128, 102] on div "Client Parameters Client Location Include Client Countries [GEOGRAPHIC_DATA] [G…" at bounding box center [211, 100] width 423 height 201
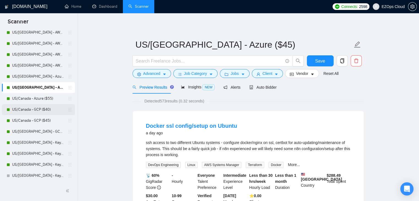
click at [38, 109] on link "US/Canada - GCP ($40)" at bounding box center [38, 109] width 52 height 11
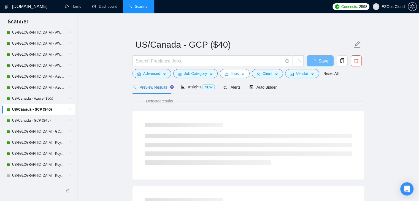
click at [236, 75] on span "Jobs" at bounding box center [234, 73] width 8 height 6
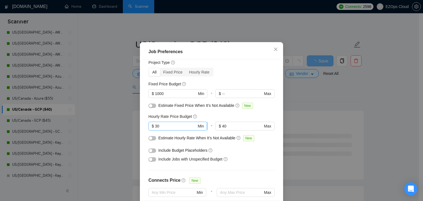
click at [173, 129] on input "30" at bounding box center [176, 126] width 42 height 6
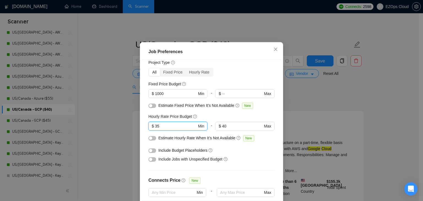
type input "35"
click at [115, 138] on div "Job Preferences Budget Project Type All Fixed Price Hourly Rate Fixed Price Bud…" at bounding box center [211, 100] width 423 height 201
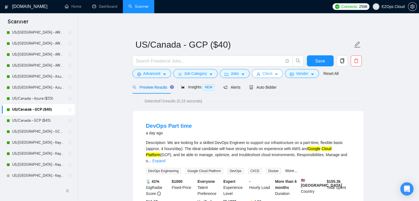
click at [267, 74] on span "Client" at bounding box center [267, 73] width 10 height 6
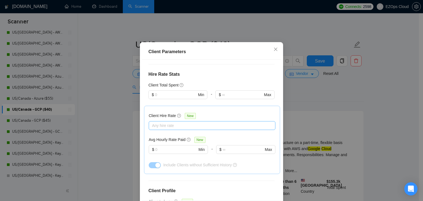
click at [176, 129] on div at bounding box center [209, 125] width 118 height 7
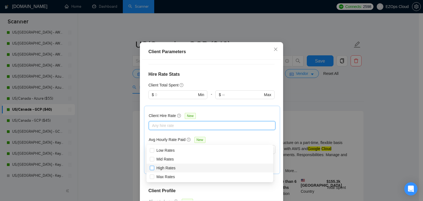
click at [152, 167] on input "High Rates" at bounding box center [152, 168] width 4 height 4
checkbox input "true"
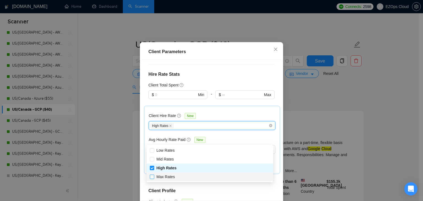
click at [151, 177] on input "Max Rates" at bounding box center [152, 177] width 4 height 4
checkbox input "true"
click at [123, 168] on div "Client Parameters Client Location Include Client Countries [GEOGRAPHIC_DATA] [G…" at bounding box center [211, 100] width 423 height 201
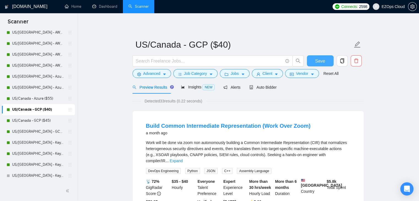
click at [312, 61] on button "Save" at bounding box center [320, 60] width 27 height 11
click at [262, 72] on span "Client" at bounding box center [267, 73] width 10 height 6
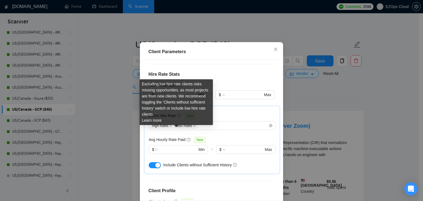
click at [177, 118] on icon "question-circle" at bounding box center [179, 116] width 4 height 4
click at [198, 129] on input "Client Hire Rate New" at bounding box center [198, 125] width 1 height 7
click at [157, 121] on link "Learn more" at bounding box center [152, 120] width 20 height 4
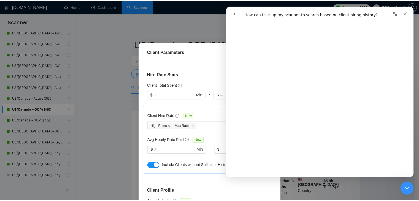
scroll to position [270, 0]
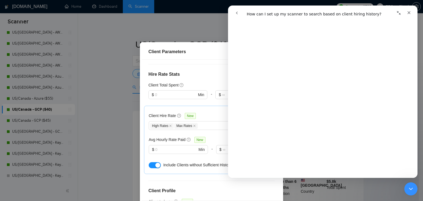
click at [188, 106] on div at bounding box center [177, 102] width 59 height 7
click at [98, 133] on div "Client Parameters Client Location Include Client Countries [GEOGRAPHIC_DATA] [G…" at bounding box center [211, 100] width 423 height 201
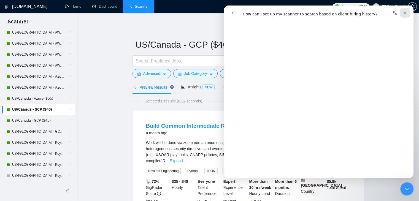
click at [403, 12] on icon "Close" at bounding box center [405, 12] width 4 height 4
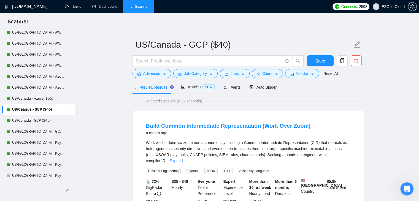
scroll to position [0, 0]
click at [35, 122] on link "US/Canada - GCP ($45)" at bounding box center [38, 120] width 52 height 11
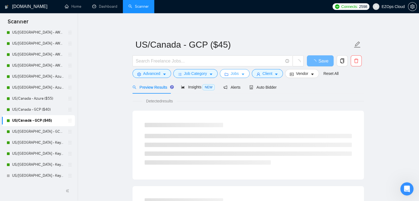
click at [233, 72] on span "Jobs" at bounding box center [234, 73] width 8 height 6
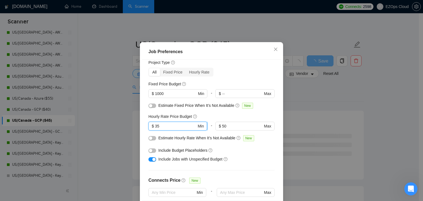
click at [172, 129] on input "35" at bounding box center [176, 126] width 42 height 6
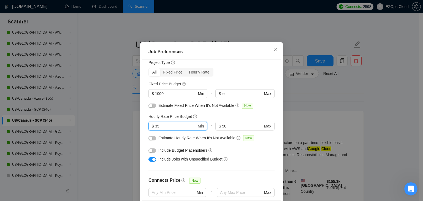
click at [172, 129] on input "35" at bounding box center [176, 126] width 42 height 6
type input "40"
click at [107, 135] on div "Job Preferences Budget Project Type All Fixed Price Hourly Rate Fixed Price Bud…" at bounding box center [211, 100] width 423 height 201
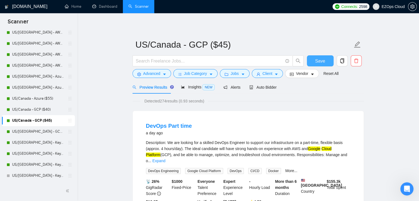
click at [320, 60] on span "Save" at bounding box center [320, 61] width 10 height 7
click at [42, 143] on link "US/[GEOGRAPHIC_DATA] - Keywords ($40)" at bounding box center [38, 142] width 52 height 11
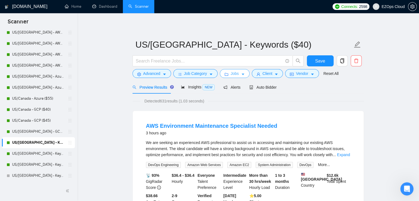
click at [229, 72] on button "Jobs" at bounding box center [235, 73] width 30 height 9
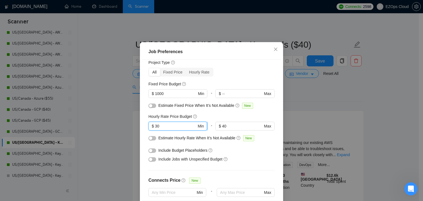
click at [178, 129] on input "30" at bounding box center [176, 126] width 42 height 6
type input "35"
click at [108, 140] on div "Job Preferences Budget Project Type All Fixed Price Hourly Rate Fixed Price Bud…" at bounding box center [211, 100] width 423 height 201
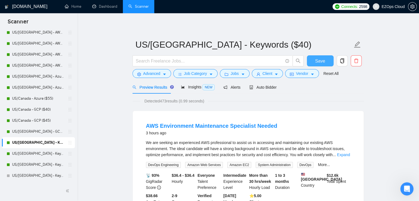
click at [321, 60] on span "Save" at bounding box center [320, 61] width 10 height 7
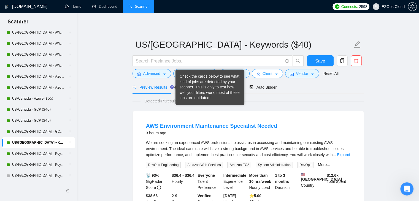
click at [271, 73] on button "Client" at bounding box center [267, 73] width 31 height 9
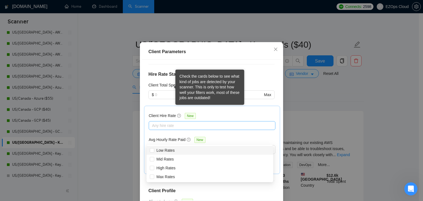
click at [230, 129] on div at bounding box center [209, 125] width 118 height 7
click at [153, 166] on input "High Rates" at bounding box center [152, 168] width 4 height 4
checkbox input "true"
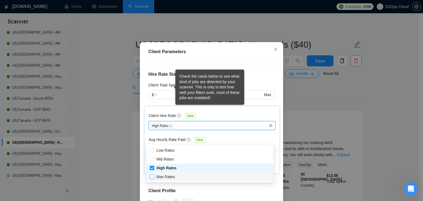
click at [153, 174] on label "Max Rates" at bounding box center [163, 177] width 27 height 6
click at [153, 175] on input "Max Rates" at bounding box center [152, 177] width 4 height 4
checkbox input "true"
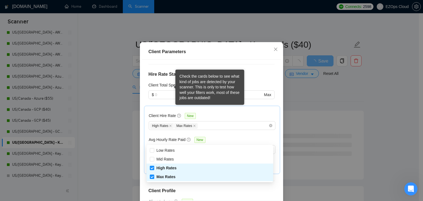
click at [118, 156] on div "Client Parameters Client Location Include Client Countries [GEOGRAPHIC_DATA] [G…" at bounding box center [211, 100] width 423 height 201
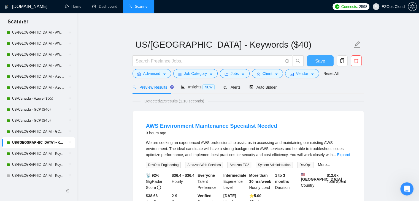
click at [319, 61] on span "Save" at bounding box center [320, 61] width 10 height 7
click at [48, 152] on link "US/[GEOGRAPHIC_DATA] - Keywords ($45)" at bounding box center [38, 153] width 52 height 11
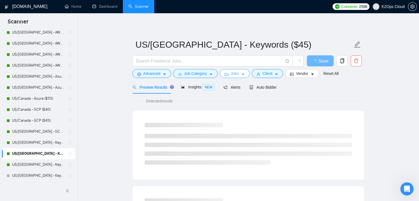
click at [229, 74] on button "Jobs" at bounding box center [235, 73] width 30 height 9
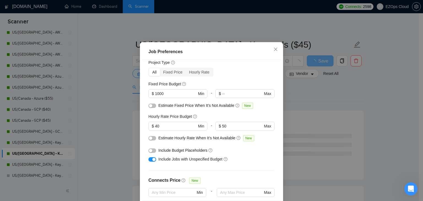
click at [114, 125] on div "Job Preferences Budget Project Type All Fixed Price Hourly Rate Fixed Price Bud…" at bounding box center [211, 100] width 423 height 201
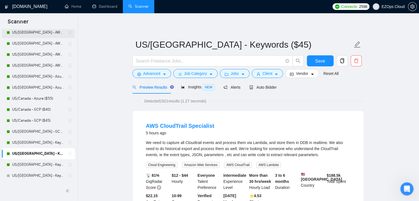
click at [43, 29] on link "US/[GEOGRAPHIC_DATA] - AWS (Best Clients) ($55)" at bounding box center [38, 32] width 52 height 11
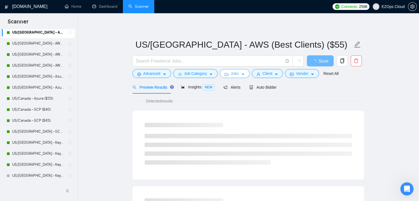
click at [236, 74] on span "Jobs" at bounding box center [234, 73] width 8 height 6
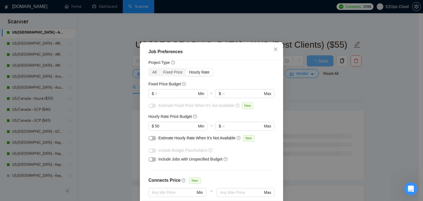
click at [102, 92] on div "Job Preferences Budget Project Type All Fixed Price Hourly Rate Fixed Price Bud…" at bounding box center [211, 100] width 423 height 201
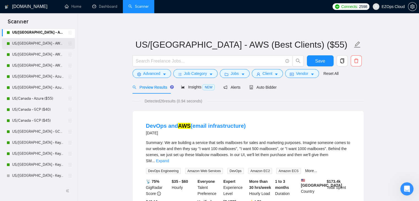
click at [28, 44] on link "US/[GEOGRAPHIC_DATA] - AWS ($40)" at bounding box center [38, 43] width 52 height 11
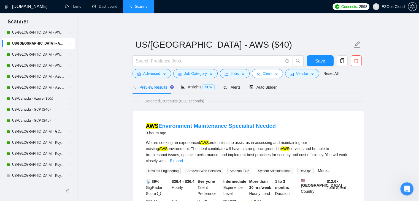
click at [259, 73] on button "Client" at bounding box center [267, 73] width 31 height 9
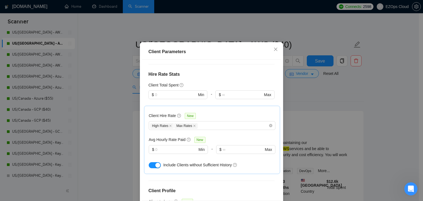
click at [114, 120] on div "Client Parameters Client Location Include Client Countries [GEOGRAPHIC_DATA] [G…" at bounding box center [211, 100] width 423 height 201
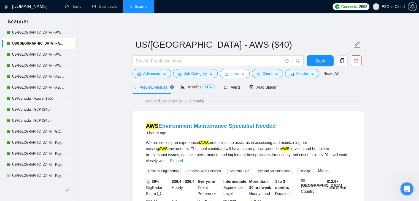
click at [232, 76] on span "Jobs" at bounding box center [234, 73] width 8 height 6
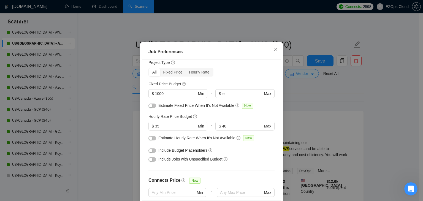
click at [117, 91] on div "Job Preferences Budget Project Type All Fixed Price Hourly Rate Fixed Price Bud…" at bounding box center [211, 100] width 423 height 201
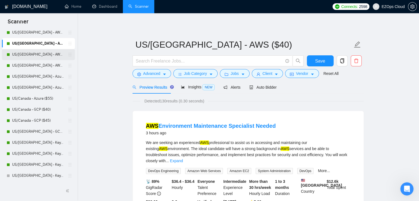
click at [49, 56] on link "US/[GEOGRAPHIC_DATA] - AWS ($45)" at bounding box center [38, 54] width 52 height 11
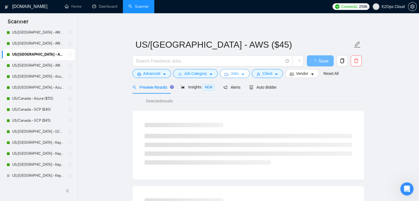
click at [235, 74] on span "Jobs" at bounding box center [234, 73] width 8 height 6
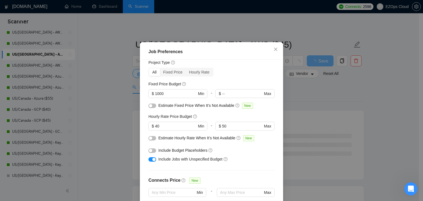
click at [111, 98] on div "Job Preferences Budget Project Type All Fixed Price Hourly Rate Fixed Price Bud…" at bounding box center [211, 100] width 423 height 201
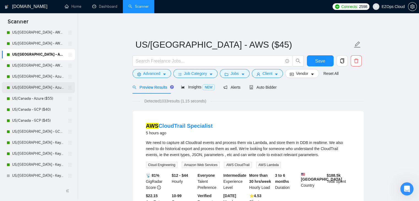
click at [48, 88] on link "US/[GEOGRAPHIC_DATA] - Azure ($45)" at bounding box center [38, 87] width 52 height 11
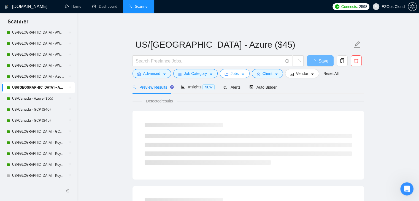
click at [233, 70] on button "Jobs" at bounding box center [235, 73] width 30 height 9
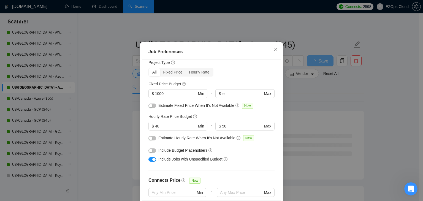
click at [109, 100] on div "Job Preferences Budget Project Type All Fixed Price Hourly Rate Fixed Price Bud…" at bounding box center [211, 100] width 423 height 201
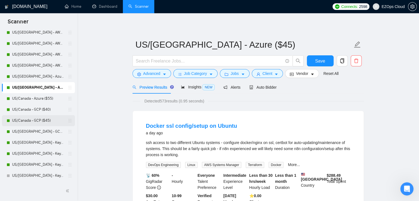
click at [36, 116] on link "US/Canada - GCP ($45)" at bounding box center [38, 120] width 52 height 11
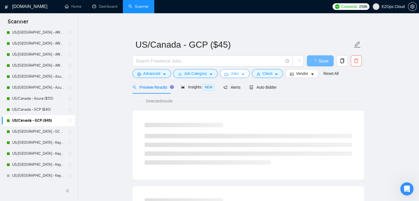
click at [239, 72] on button "Jobs" at bounding box center [235, 73] width 30 height 9
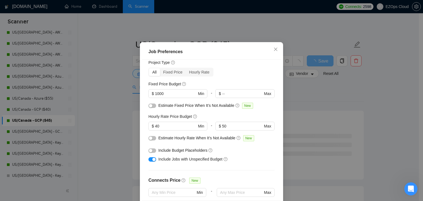
click at [105, 102] on div "Job Preferences Budget Project Type All Fixed Price Hourly Rate Fixed Price Bud…" at bounding box center [211, 100] width 423 height 201
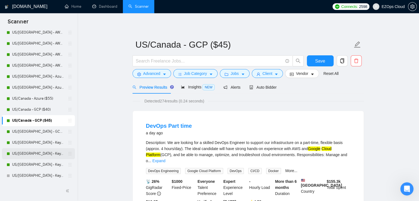
click at [37, 155] on link "US/[GEOGRAPHIC_DATA] - Keywords ($45)" at bounding box center [38, 153] width 52 height 11
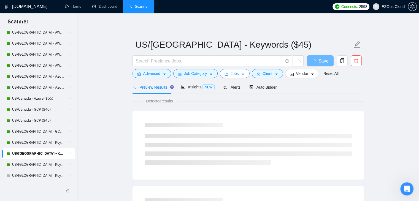
click at [236, 77] on button "Jobs" at bounding box center [235, 73] width 30 height 9
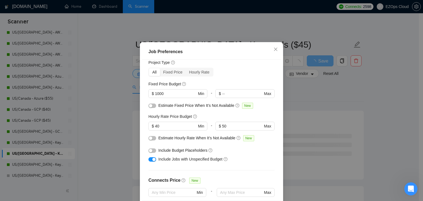
click at [108, 113] on div "Job Preferences Budget Project Type All Fixed Price Hourly Rate Fixed Price Bud…" at bounding box center [211, 100] width 423 height 201
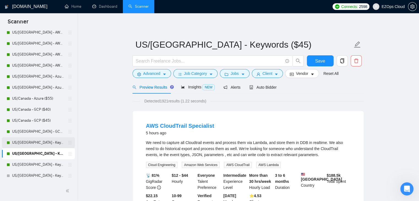
click at [46, 139] on link "US/[GEOGRAPHIC_DATA] - Keywords ($40)" at bounding box center [38, 142] width 52 height 11
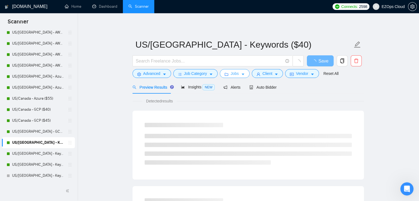
click at [234, 71] on span "Jobs" at bounding box center [234, 73] width 8 height 6
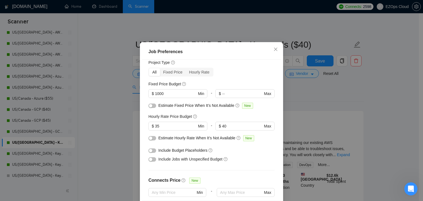
click at [44, 127] on div "Job Preferences Budget Project Type All Fixed Price Hourly Rate Fixed Price Bud…" at bounding box center [211, 100] width 423 height 201
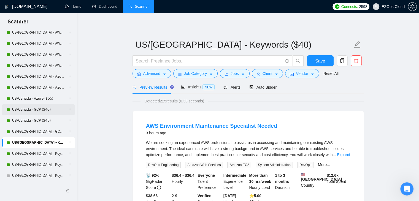
click at [41, 107] on link "US/Canada - GCP ($40)" at bounding box center [38, 109] width 52 height 11
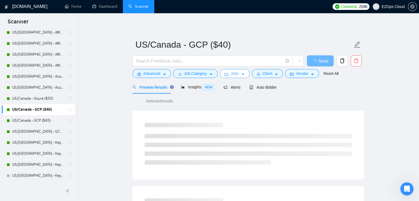
click at [236, 72] on span "Jobs" at bounding box center [234, 73] width 8 height 6
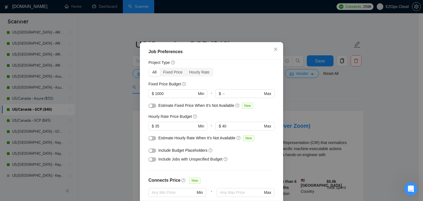
click at [307, 83] on div "Job Preferences Budget Project Type All Fixed Price Hourly Rate Fixed Price Bud…" at bounding box center [211, 100] width 423 height 201
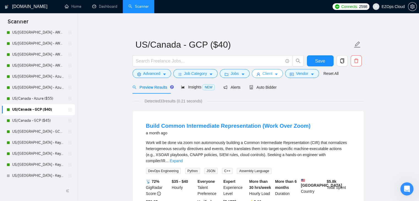
click at [277, 77] on button "Client" at bounding box center [267, 73] width 31 height 9
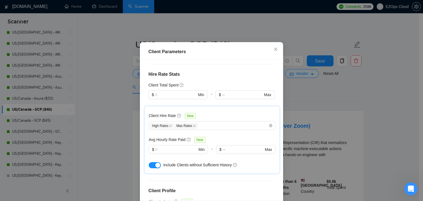
click at [40, 130] on div "Client Parameters Client Location Include Client Countries [GEOGRAPHIC_DATA] [G…" at bounding box center [211, 100] width 423 height 201
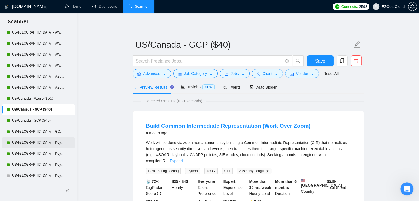
click at [42, 140] on link "US/[GEOGRAPHIC_DATA] - Keywords ($40)" at bounding box center [38, 142] width 52 height 11
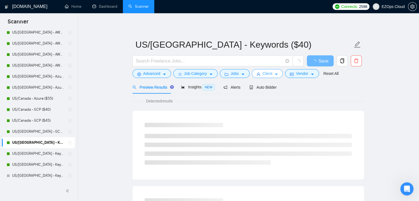
click at [271, 74] on button "Client" at bounding box center [267, 73] width 31 height 9
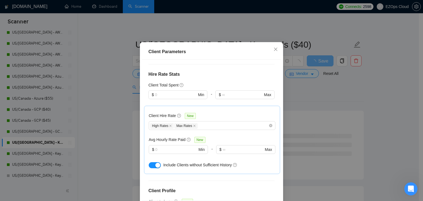
click at [95, 82] on div "Client Parameters Client Location Include Client Countries [GEOGRAPHIC_DATA] [G…" at bounding box center [211, 100] width 423 height 201
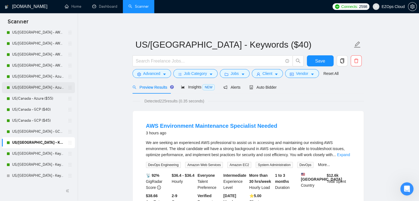
click at [28, 87] on link "US/[GEOGRAPHIC_DATA] - Azure ($45)" at bounding box center [38, 87] width 52 height 11
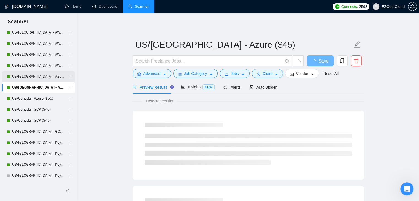
click at [23, 75] on link "US/[GEOGRAPHIC_DATA] - Azure ($40)" at bounding box center [38, 76] width 52 height 11
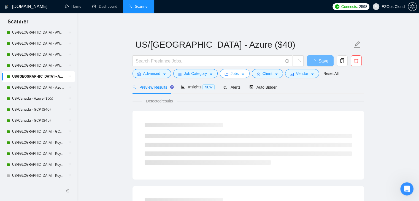
click at [236, 71] on span "Jobs" at bounding box center [234, 73] width 8 height 6
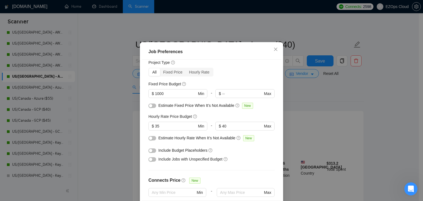
click at [344, 96] on div "Job Preferences Budget Project Type All Fixed Price Hourly Rate Fixed Price Bud…" at bounding box center [211, 100] width 423 height 201
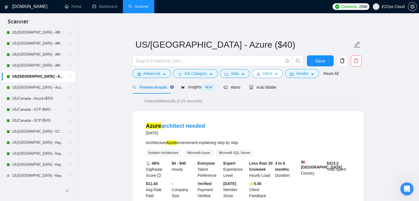
click at [269, 73] on span "Client" at bounding box center [267, 73] width 10 height 6
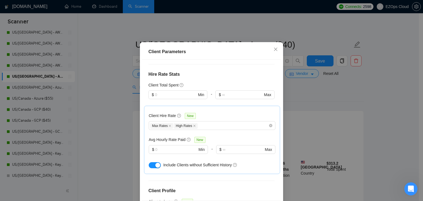
click at [99, 76] on div "Client Parameters Client Location Include Client Countries [GEOGRAPHIC_DATA] [G…" at bounding box center [211, 100] width 423 height 201
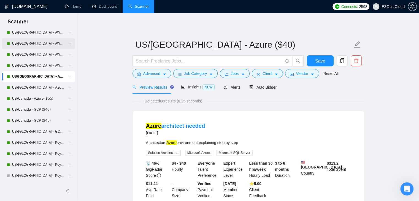
click at [19, 44] on link "US/[GEOGRAPHIC_DATA] - AWS ($40)" at bounding box center [38, 43] width 52 height 11
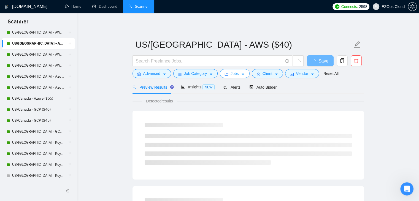
click at [238, 73] on button "Jobs" at bounding box center [235, 73] width 30 height 9
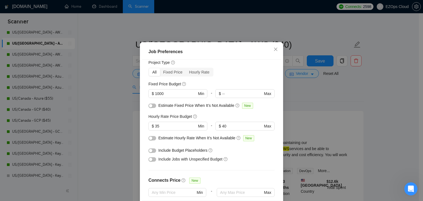
click at [313, 102] on div "Job Preferences Budget Project Type All Fixed Price Hourly Rate Fixed Price Bud…" at bounding box center [211, 100] width 423 height 201
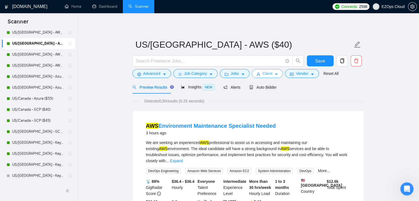
click at [275, 76] on icon "caret-down" at bounding box center [276, 74] width 4 height 4
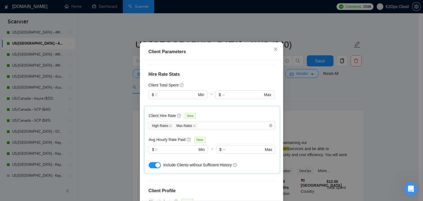
click at [104, 111] on div "Client Parameters Client Location Include Client Countries [GEOGRAPHIC_DATA] [G…" at bounding box center [211, 100] width 423 height 201
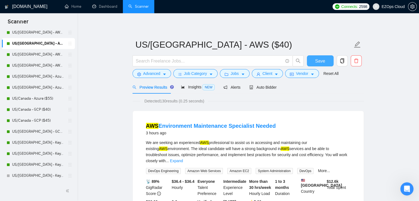
click at [327, 58] on button "Save" at bounding box center [320, 60] width 27 height 11
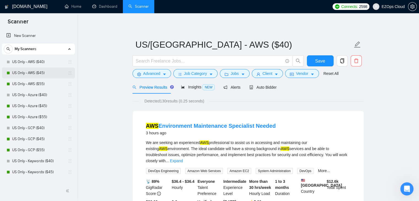
click at [31, 69] on link "US Only - AWS ($45)" at bounding box center [38, 72] width 52 height 11
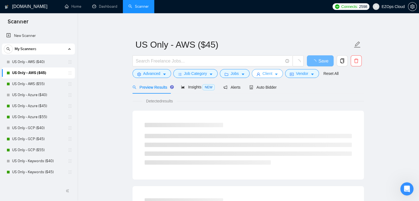
click at [273, 77] on button "Client" at bounding box center [267, 73] width 31 height 9
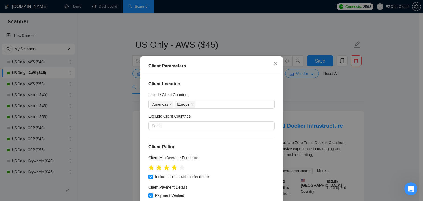
click at [314, 86] on div "Client Parameters Client Location Include Client Countries [GEOGRAPHIC_DATA] [G…" at bounding box center [211, 100] width 423 height 201
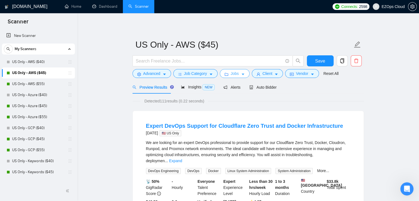
click at [230, 70] on button "Jobs" at bounding box center [235, 73] width 30 height 9
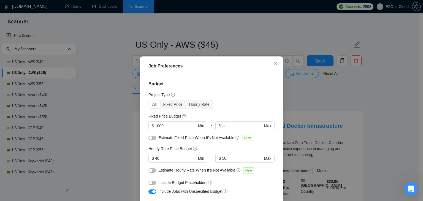
click at [90, 88] on div "Job Preferences Budget Project Type All Fixed Price Hourly Rate Fixed Price Bud…" at bounding box center [211, 100] width 423 height 201
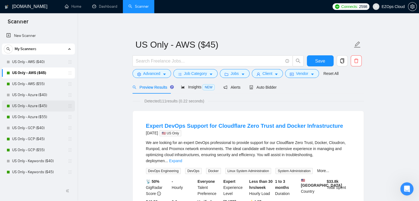
click at [26, 108] on link "US Only - Azure ($45)" at bounding box center [38, 106] width 52 height 11
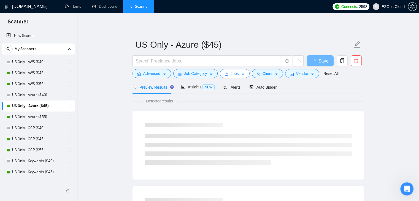
click at [238, 71] on button "Jobs" at bounding box center [235, 73] width 30 height 9
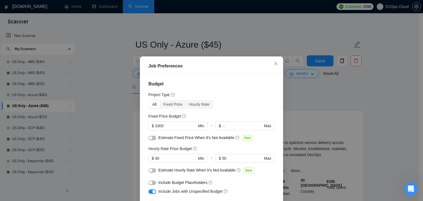
click at [105, 98] on div "Job Preferences Budget Project Type All Fixed Price Hourly Rate Fixed Price Bud…" at bounding box center [211, 100] width 423 height 201
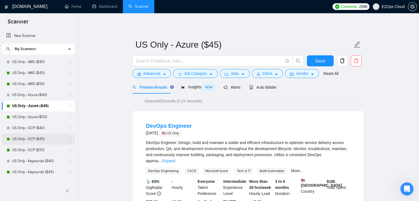
click at [32, 143] on link "US Only - GCP ($45)" at bounding box center [38, 139] width 52 height 11
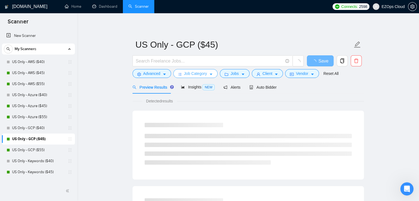
click at [205, 77] on button "Job Category" at bounding box center [195, 73] width 44 height 9
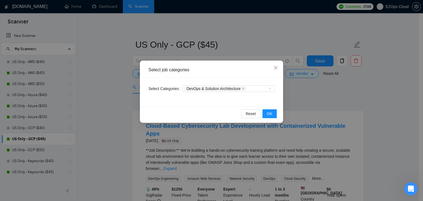
click at [245, 58] on div "Select job categories Select Categories DevOps & Solution Architecture Reset OK" at bounding box center [211, 100] width 423 height 201
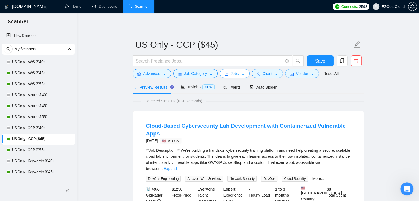
click at [234, 72] on span "Jobs" at bounding box center [234, 73] width 8 height 6
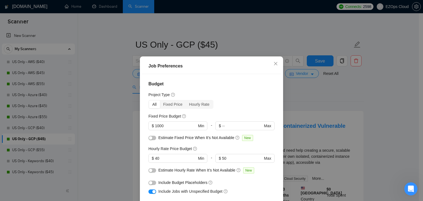
click at [107, 130] on div "Job Preferences Budget Project Type All Fixed Price Hourly Rate Fixed Price Bud…" at bounding box center [211, 100] width 423 height 201
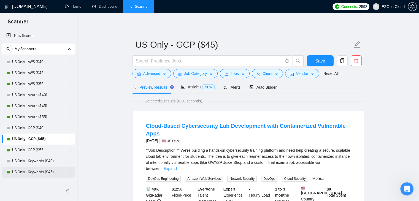
click at [38, 172] on link "US Only - Keywords ($45)" at bounding box center [38, 172] width 52 height 11
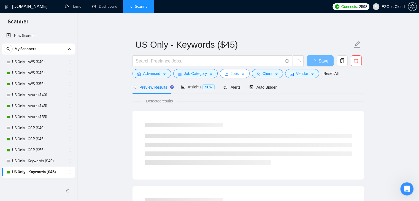
click at [241, 75] on icon "caret-down" at bounding box center [242, 75] width 3 height 2
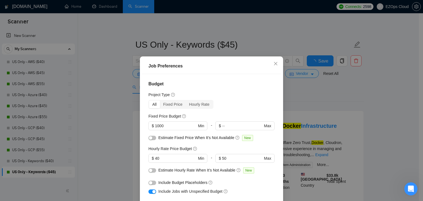
click at [107, 95] on div "Job Preferences Budget Project Type All Fixed Price Hourly Rate Fixed Price Bud…" at bounding box center [211, 100] width 423 height 201
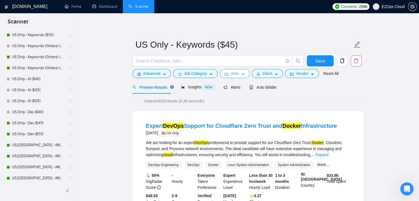
scroll to position [144, 0]
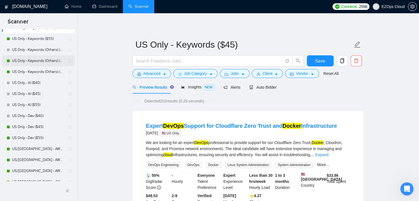
click at [25, 62] on link "US Only - Keywords (Others) ($45)" at bounding box center [38, 60] width 52 height 11
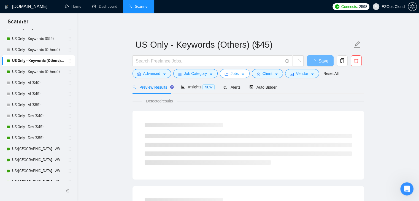
click at [224, 73] on icon "folder" at bounding box center [226, 74] width 4 height 4
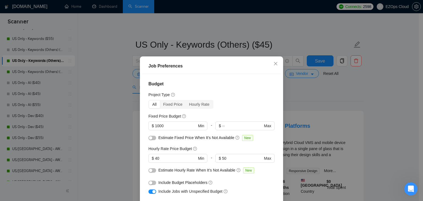
click at [96, 104] on div "Job Preferences Budget Project Type All Fixed Price Hourly Rate Fixed Price Bud…" at bounding box center [211, 100] width 423 height 201
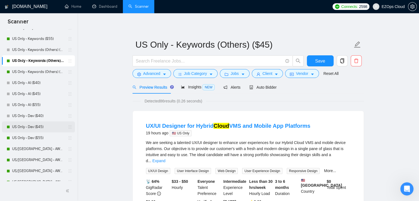
click at [35, 127] on link "US Only - Dev ($45)" at bounding box center [38, 126] width 52 height 11
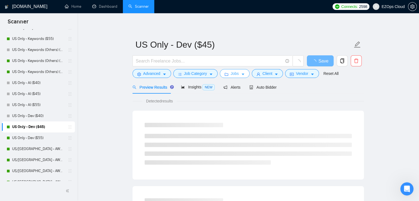
click at [230, 73] on span "Jobs" at bounding box center [234, 73] width 8 height 6
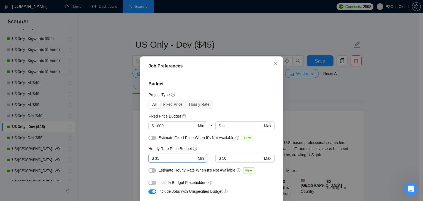
click at [180, 155] on input "35" at bounding box center [176, 158] width 42 height 6
type input "40"
click at [121, 134] on div "Job Preferences Budget Project Type All Fixed Price Hourly Rate Fixed Price Bud…" at bounding box center [211, 100] width 423 height 201
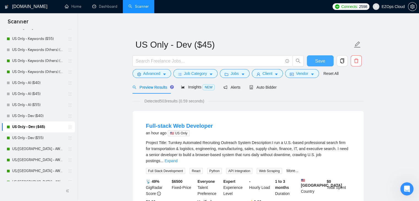
click at [314, 59] on button "Save" at bounding box center [320, 60] width 27 height 11
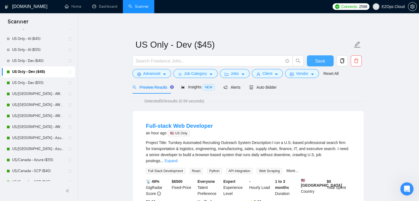
scroll to position [217, 0]
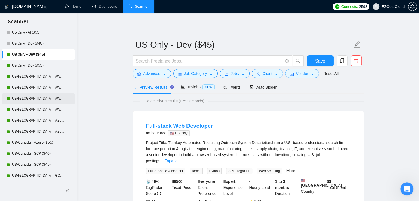
click at [33, 97] on link "US/[GEOGRAPHIC_DATA] - AWS ($45)" at bounding box center [38, 98] width 52 height 11
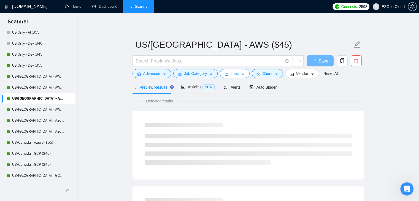
click at [234, 72] on span "Jobs" at bounding box center [234, 73] width 8 height 6
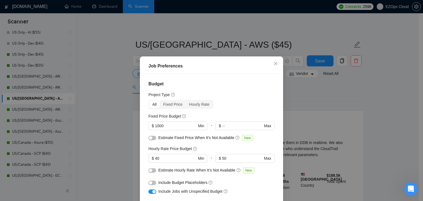
click at [93, 116] on div "Job Preferences Budget Project Type All Fixed Price Hourly Rate Fixed Price Bud…" at bounding box center [211, 100] width 423 height 201
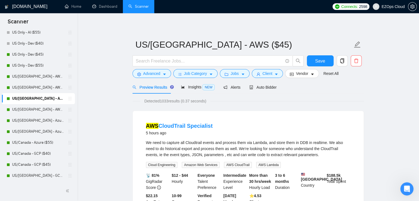
click at [51, 121] on link "US/[GEOGRAPHIC_DATA] - Azure ($40)" at bounding box center [38, 120] width 52 height 11
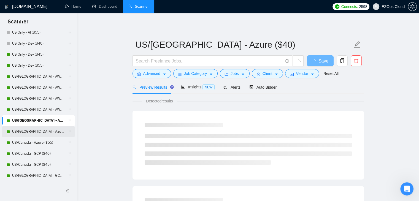
click at [21, 132] on link "US/[GEOGRAPHIC_DATA] - Azure ($45)" at bounding box center [38, 131] width 52 height 11
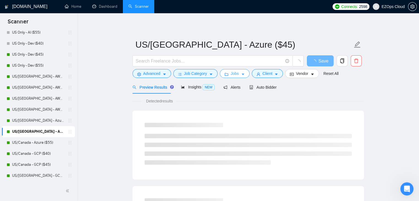
click at [230, 75] on span "Jobs" at bounding box center [234, 73] width 8 height 6
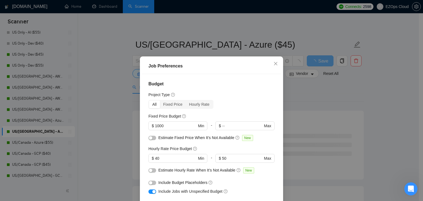
click at [98, 109] on div "Job Preferences Budget Project Type All Fixed Price Hourly Rate Fixed Price Bud…" at bounding box center [211, 100] width 423 height 201
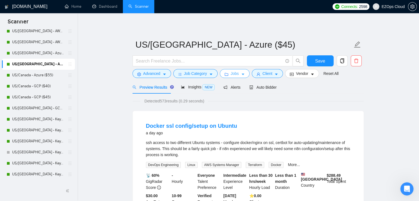
scroll to position [295, 0]
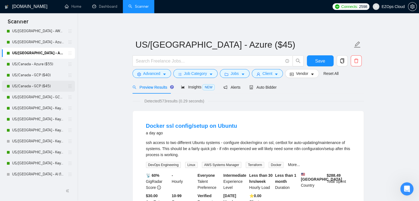
click at [46, 85] on link "US/Canada - GCP ($45)" at bounding box center [38, 86] width 52 height 11
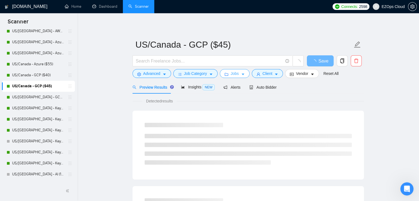
click at [227, 74] on button "Jobs" at bounding box center [235, 73] width 30 height 9
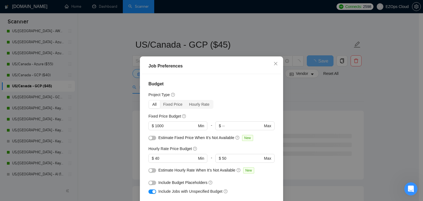
click at [88, 107] on div "Job Preferences Budget Project Type All Fixed Price Hourly Rate Fixed Price Bud…" at bounding box center [211, 100] width 423 height 201
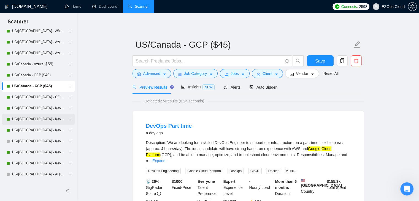
click at [47, 120] on link "US/[GEOGRAPHIC_DATA] - Keywords ($45)" at bounding box center [38, 119] width 52 height 11
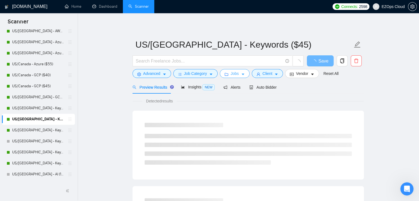
click at [241, 72] on span "caret-down" at bounding box center [243, 74] width 4 height 4
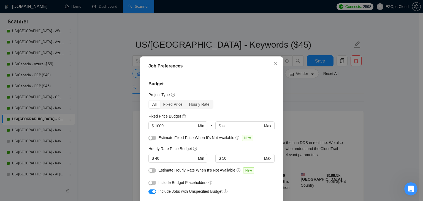
click at [117, 104] on div "Job Preferences Budget Project Type All Fixed Price Hourly Rate Fixed Price Bud…" at bounding box center [211, 100] width 423 height 201
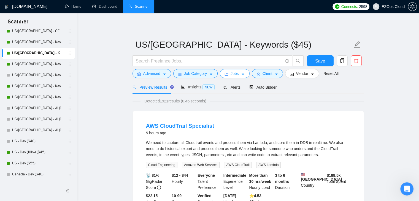
scroll to position [373, 0]
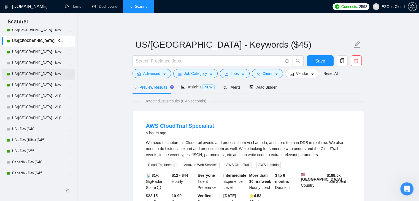
click at [39, 70] on link "US/[GEOGRAPHIC_DATA] - Keywords (Others) ($45)" at bounding box center [38, 74] width 52 height 11
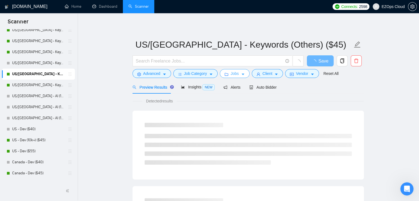
click at [230, 76] on span "Jobs" at bounding box center [234, 73] width 8 height 6
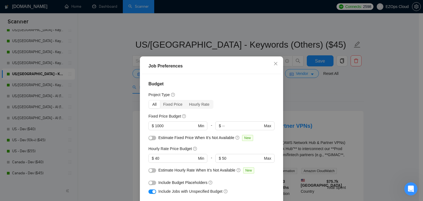
click at [105, 101] on div "Job Preferences Budget Project Type All Fixed Price Hourly Rate Fixed Price Bud…" at bounding box center [211, 100] width 423 height 201
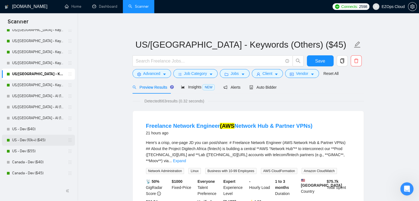
click at [47, 140] on link "US - Dev (10k+) ($45)" at bounding box center [38, 140] width 52 height 11
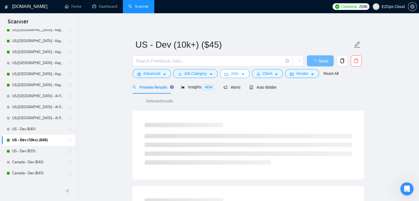
click at [240, 71] on button "Jobs" at bounding box center [235, 73] width 30 height 9
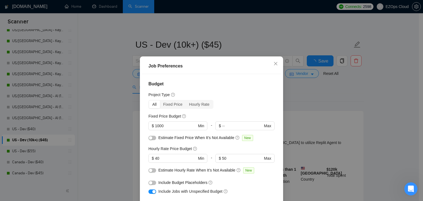
click at [85, 123] on div "Job Preferences Budget Project Type All Fixed Price Hourly Rate Fixed Price Bud…" at bounding box center [211, 100] width 423 height 201
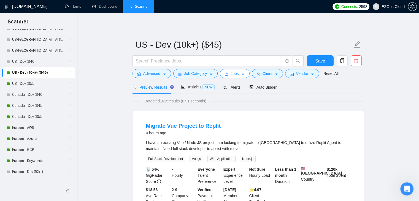
scroll to position [439, 0]
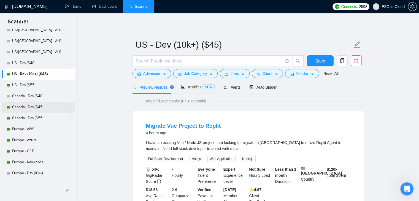
click at [35, 109] on link "Canada - Dev ($45)" at bounding box center [38, 107] width 52 height 11
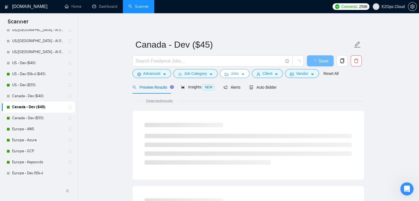
click at [224, 77] on button "Jobs" at bounding box center [235, 73] width 30 height 9
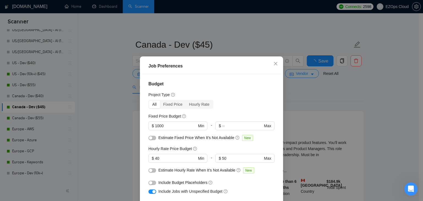
click at [109, 115] on div "Job Preferences Budget Project Type All Fixed Price Hourly Rate Fixed Price Bud…" at bounding box center [211, 100] width 423 height 201
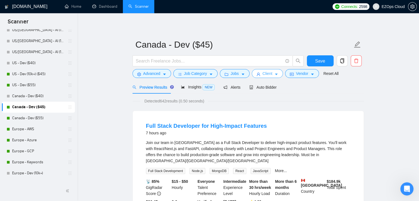
click at [278, 72] on button "Client" at bounding box center [267, 73] width 31 height 9
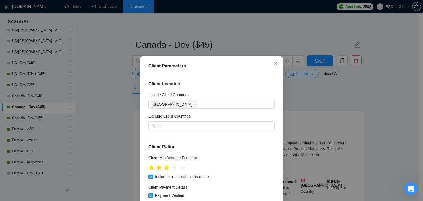
click at [115, 98] on div "Client Parameters Client Location Include Client Countries Canada Exclude Clien…" at bounding box center [211, 100] width 423 height 201
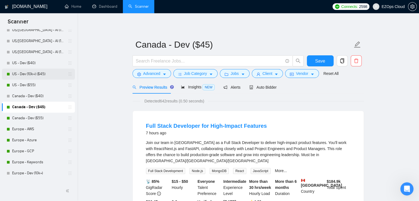
click at [32, 76] on link "US - Dev (10k+) ($45)" at bounding box center [38, 74] width 52 height 11
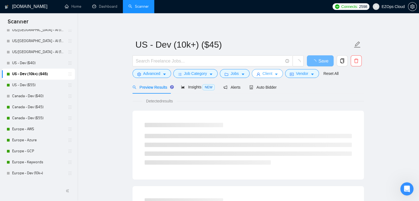
click at [257, 75] on icon "user" at bounding box center [258, 74] width 3 height 3
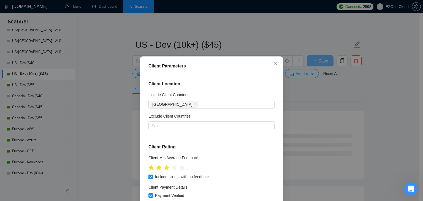
click at [317, 104] on div "Client Parameters Client Location Include Client Countries [GEOGRAPHIC_DATA] Ex…" at bounding box center [211, 100] width 423 height 201
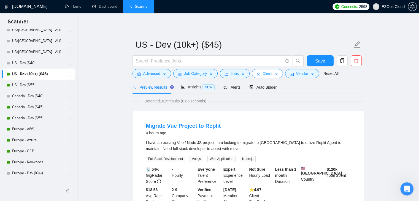
click at [266, 72] on span "Client" at bounding box center [267, 73] width 10 height 6
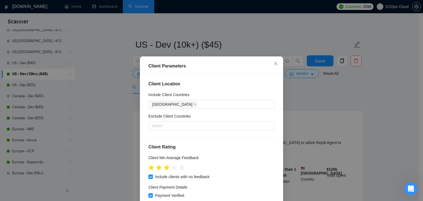
click at [115, 104] on div "Client Parameters Client Location Include Client Countries United States Exclud…" at bounding box center [211, 100] width 423 height 201
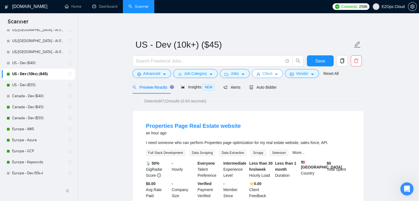
click at [265, 73] on span "Client" at bounding box center [267, 73] width 10 height 6
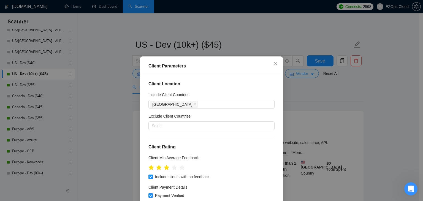
click at [362, 93] on div "Client Parameters Client Location Include Client Countries United States Exclud…" at bounding box center [211, 100] width 423 height 201
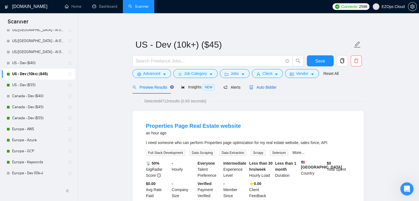
click at [259, 90] on div "Auto Bidder" at bounding box center [262, 87] width 27 height 6
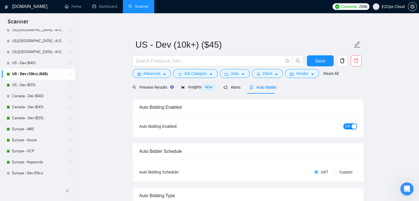
checkbox input "true"
click at [139, 91] on div "Preview Results" at bounding box center [152, 87] width 40 height 13
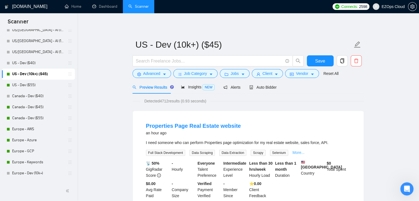
click at [293, 153] on link "More..." at bounding box center [298, 152] width 12 height 4
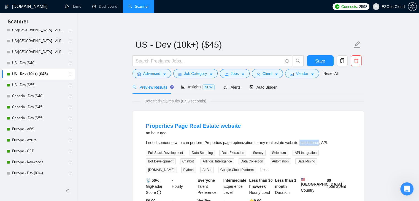
drag, startPoint x: 299, startPoint y: 143, endPoint x: 317, endPoint y: 142, distance: 18.5
click at [317, 142] on div "I need someone who can perform Properties page optimization for my real estate …" at bounding box center [248, 143] width 204 height 6
copy div "sales force"
click at [162, 71] on button "Advanced" at bounding box center [151, 73] width 39 height 9
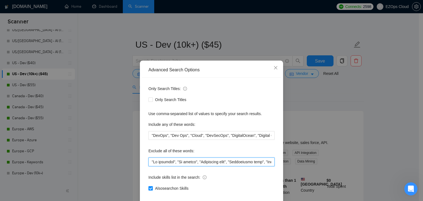
click at [180, 160] on input "text" at bounding box center [211, 161] width 126 height 9
click at [204, 165] on input "text" at bounding box center [211, 161] width 126 height 9
paste input "Sales force", "Bubble.io", "Twilio", "Apple Silicon" , "Shopify", "Kernel", "Ap…"
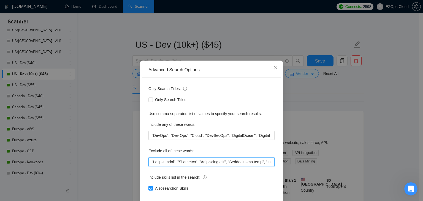
scroll to position [0, 2162]
type input ""No agencies", "No agency", "Individual only", "Individuals only", "Individual …"
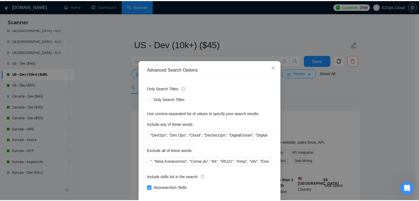
scroll to position [0, 0]
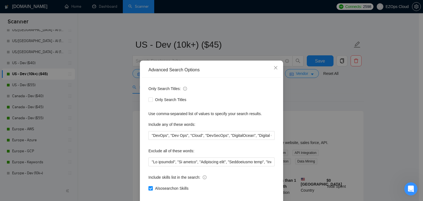
click at [108, 144] on div "Advanced Search Options Only Search Titles: Only Search Titles Use comma-separa…" at bounding box center [211, 100] width 423 height 201
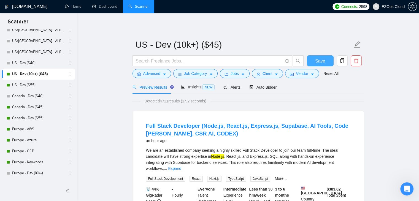
click at [316, 64] on span "Save" at bounding box center [320, 61] width 10 height 7
click at [39, 107] on link "Canada - Dev ($45)" at bounding box center [38, 107] width 52 height 11
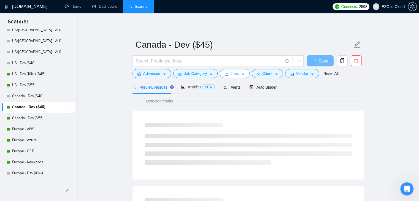
click at [233, 73] on span "Jobs" at bounding box center [234, 73] width 8 height 6
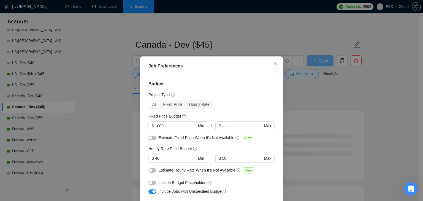
click at [44, 87] on div "Job Preferences Budget Project Type All Fixed Price Hourly Rate Fixed Price Bud…" at bounding box center [211, 100] width 423 height 201
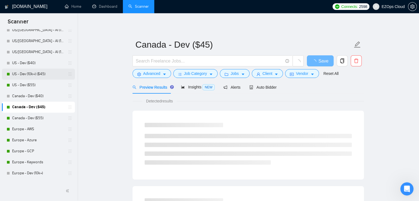
click at [42, 77] on link "US - Dev (10k+) ($45)" at bounding box center [38, 74] width 52 height 11
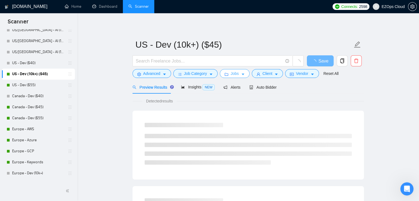
click at [229, 74] on button "Jobs" at bounding box center [235, 73] width 30 height 9
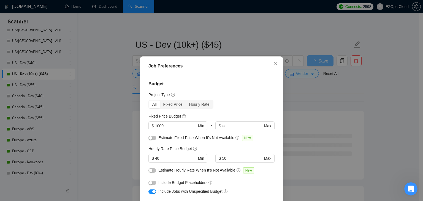
click at [108, 85] on div "Job Preferences Budget Project Type All Fixed Price Hourly Rate Fixed Price Bud…" at bounding box center [211, 100] width 423 height 201
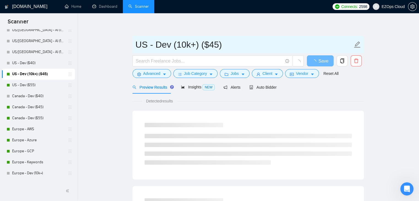
drag, startPoint x: 174, startPoint y: 44, endPoint x: 200, endPoint y: 45, distance: 26.4
click at [200, 45] on input "US - Dev (10k+) ($45)" at bounding box center [243, 45] width 217 height 14
type input "US - Dev ($45)"
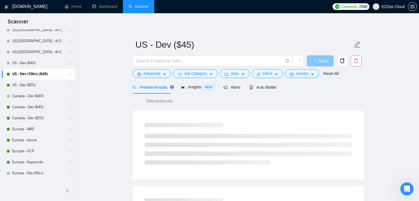
click at [316, 59] on span "button" at bounding box center [315, 61] width 7 height 7
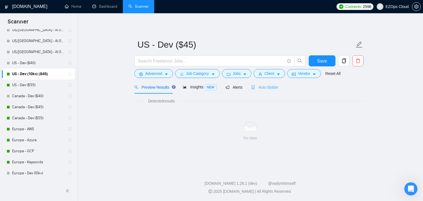
click at [260, 84] on div "Auto Bidder" at bounding box center [264, 87] width 27 height 13
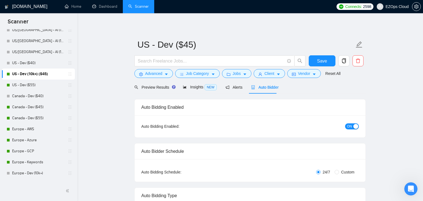
checkbox input "true"
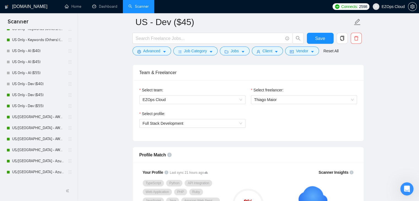
scroll to position [177, 0]
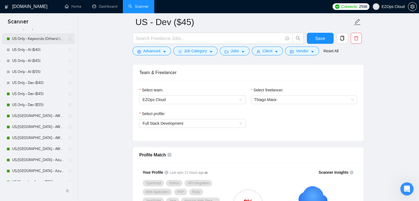
click at [42, 38] on link "US Only - Keywords (Others) ($55)" at bounding box center [38, 38] width 52 height 11
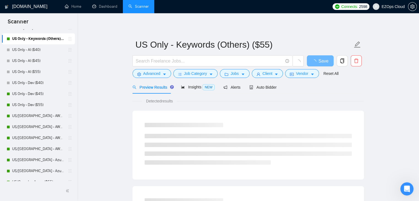
scroll to position [45, 0]
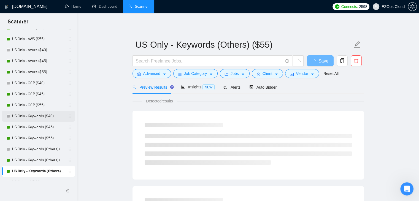
click at [40, 116] on link "US Only - Keywords ($40)" at bounding box center [38, 116] width 52 height 11
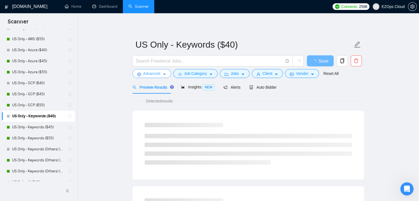
click at [153, 73] on span "Advanced" at bounding box center [151, 73] width 17 height 6
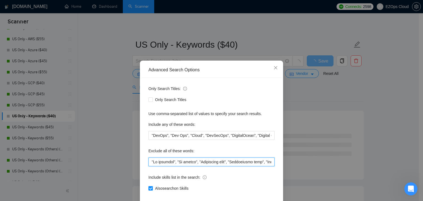
click at [194, 158] on input "text" at bounding box center [211, 161] width 126 height 9
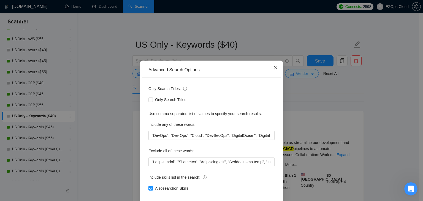
click at [274, 67] on icon "close" at bounding box center [275, 67] width 3 height 3
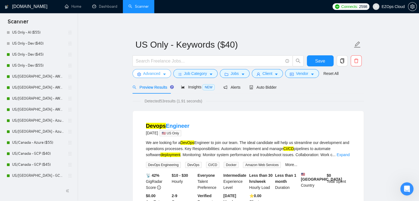
scroll to position [214, 0]
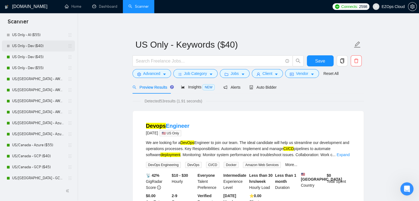
click at [31, 49] on link "US Only - Dev ($40)" at bounding box center [38, 45] width 52 height 11
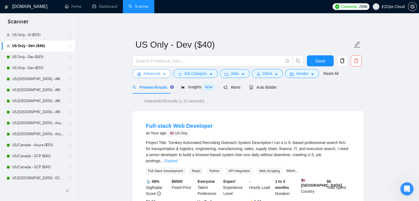
click at [140, 71] on button "Advanced" at bounding box center [151, 73] width 39 height 9
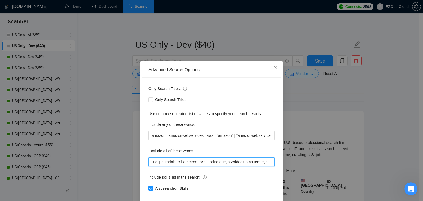
click at [183, 162] on input "text" at bounding box center [211, 161] width 126 height 9
paste input "Sales force", "Bubble.io", "Twilio", "Apple Silicon" , "Shopify", "Kernel", "Ap…"
type input ""No agencies", "No agency", "Individual only", "Individuals only", "Individual …"
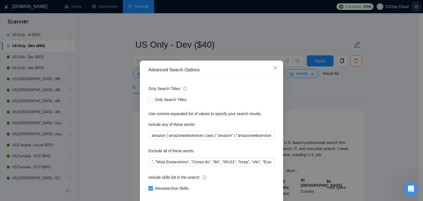
scroll to position [0, 0]
click at [129, 153] on div "Advanced Search Options Only Search Titles: Only Search Titles Use comma-separa…" at bounding box center [211, 100] width 423 height 201
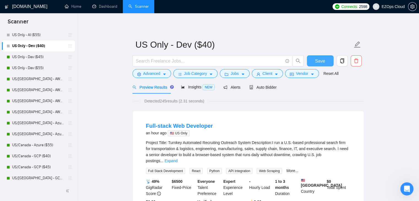
click at [316, 58] on span "Save" at bounding box center [320, 61] width 10 height 7
click at [325, 64] on button "Save" at bounding box center [320, 60] width 27 height 11
click at [40, 58] on link "US Only - Dev ($45)" at bounding box center [38, 56] width 52 height 11
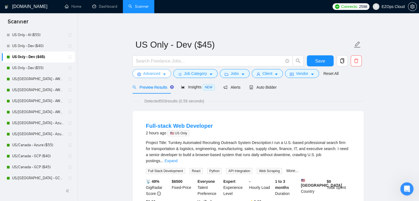
click at [150, 73] on span "Advanced" at bounding box center [151, 73] width 17 height 6
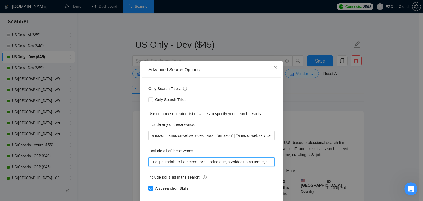
click at [163, 162] on input "text" at bounding box center [211, 161] width 126 height 9
paste input ""No agencies", "No agency", "Individual only", "Individuals only", "Individual …"
type input ""No agencies", "No agency", "Individual only", "Individuals only", "Individual …"
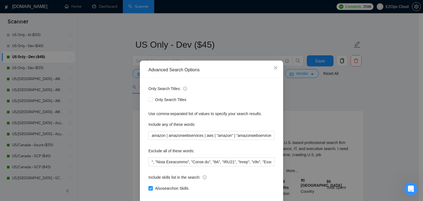
scroll to position [0, 0]
click at [107, 136] on div "Advanced Search Options Only Search Titles: Only Search Titles Use comma-separa…" at bounding box center [211, 100] width 423 height 201
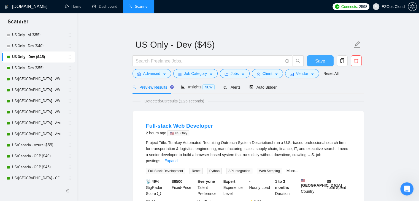
click at [309, 62] on button "Save" at bounding box center [320, 60] width 27 height 11
click at [29, 68] on link "US Only - Dev ($55)" at bounding box center [38, 68] width 52 height 11
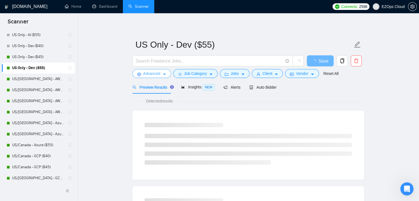
click at [149, 75] on span "Advanced" at bounding box center [151, 73] width 17 height 6
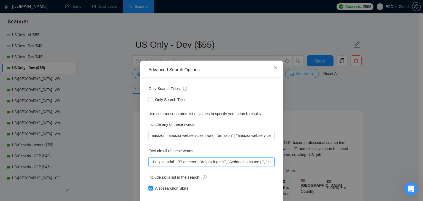
click at [171, 162] on input "text" at bounding box center [211, 161] width 126 height 9
paste input "Sales force", "Bubble.io", "Twilio", "Apple Silicon" , "Shopify", "Kernel", "Ap…"
type input ""No agencies", "No agency", "Individual only", "Individuals only", "Individual …"
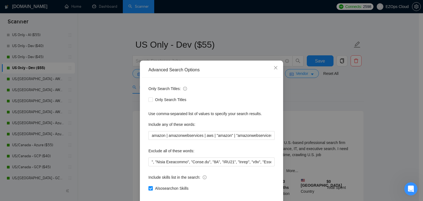
scroll to position [0, 0]
click at [123, 136] on div "Advanced Search Options Only Search Titles: Only Search Titles Use comma-separa…" at bounding box center [211, 100] width 423 height 201
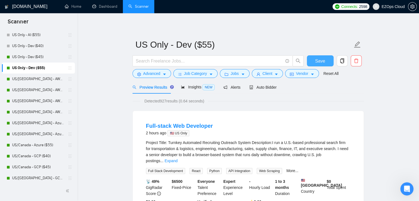
click at [316, 60] on span "Save" at bounding box center [320, 61] width 10 height 7
click at [142, 76] on button "Advanced" at bounding box center [151, 73] width 39 height 9
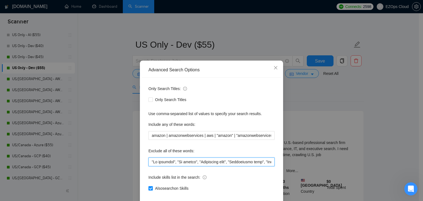
click at [180, 158] on input "text" at bounding box center [211, 161] width 126 height 9
paste input ""No agencies", "No agency", "Individual only", "Individuals only", "Individual …"
type input ""No agencies", "No agency", "Individual only", "Individuals only", "Individual …"
click at [305, 108] on div "Advanced Search Options Only Search Titles: Only Search Titles Use comma-separa…" at bounding box center [211, 100] width 423 height 201
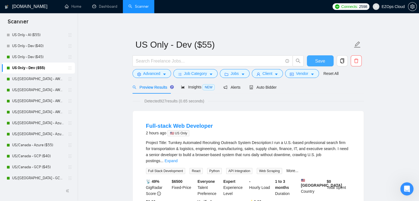
click at [313, 61] on button "Save" at bounding box center [320, 60] width 27 height 11
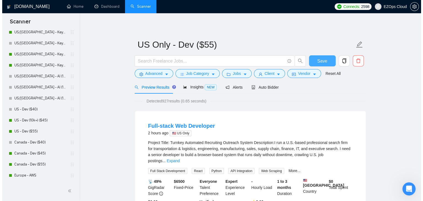
scroll to position [391, 0]
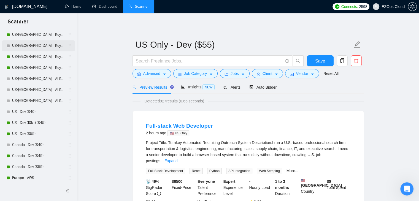
click at [41, 47] on link "US/[GEOGRAPHIC_DATA] - Keywords (Others) ($40)" at bounding box center [38, 45] width 52 height 11
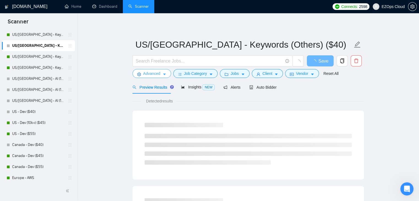
click at [160, 75] on button "Advanced" at bounding box center [151, 73] width 39 height 9
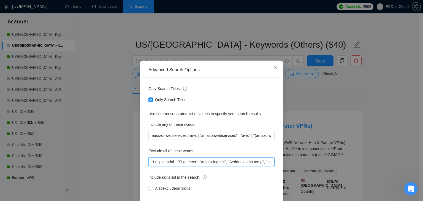
click at [169, 159] on input "text" at bounding box center [211, 161] width 126 height 9
paste input ""No agencies", "No agency", "Individual only", "Individuals only", "Individual …"
type input ""No agencies", "No agency", "Individual only", "Individuals only", "Individual …"
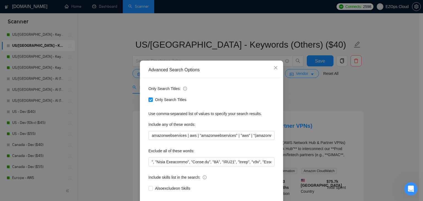
scroll to position [0, 0]
click at [111, 138] on div "Advanced Search Options Only Search Titles: Only Search Titles Use comma-separa…" at bounding box center [211, 100] width 423 height 201
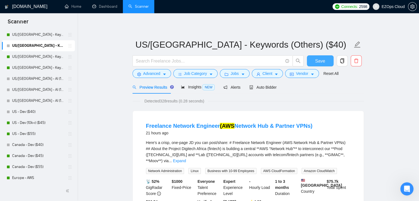
click at [317, 60] on span "Save" at bounding box center [320, 61] width 10 height 7
click at [320, 58] on span "Save" at bounding box center [320, 61] width 10 height 7
click at [28, 58] on link "US/[GEOGRAPHIC_DATA] - Keywords (Others) ($45)" at bounding box center [38, 56] width 52 height 11
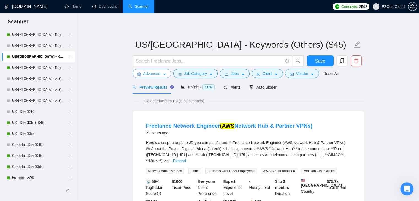
click at [154, 77] on button "Advanced" at bounding box center [151, 73] width 39 height 9
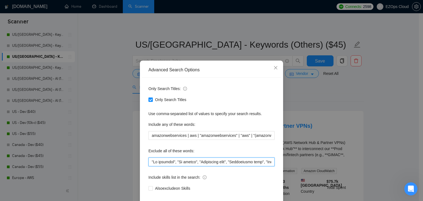
click at [180, 160] on input "text" at bounding box center [211, 161] width 126 height 9
paste input ""No agencies", "No agency", "Individual only", "Individuals only", "Individual …"
type input ""No agencies", "No agency", "Individual only", "Individuals only", "Individual …"
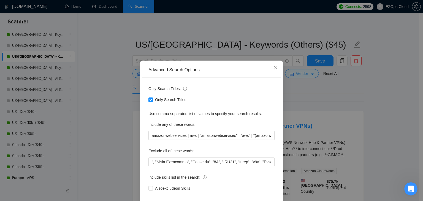
scroll to position [0, 0]
click at [108, 140] on div "Advanced Search Options Only Search Titles: Only Search Titles Use comma-separa…" at bounding box center [211, 100] width 423 height 201
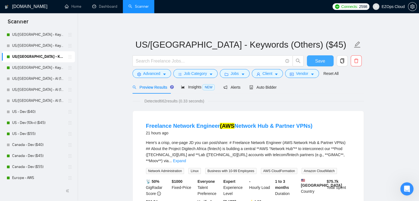
click at [313, 61] on button "Save" at bounding box center [320, 60] width 27 height 11
click at [41, 66] on link "US/[GEOGRAPHIC_DATA] - Keywords (Others) ($55)" at bounding box center [38, 67] width 52 height 11
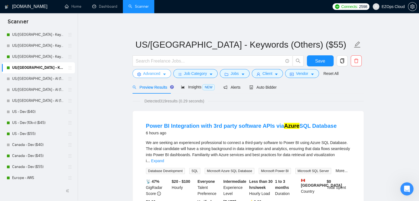
click at [153, 72] on span "Advanced" at bounding box center [151, 73] width 17 height 6
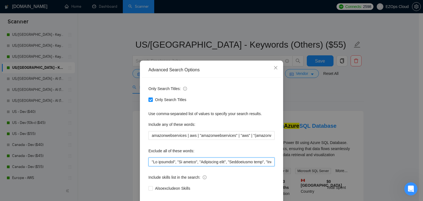
click at [174, 162] on input "text" at bounding box center [211, 161] width 126 height 9
paste input "Sales force", "Bubble.io", "Twilio", "Apple Silicon" , "Shopify", "Kernel", "Ap…"
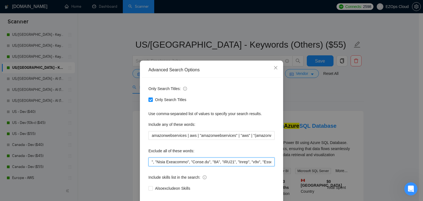
type input ""No agencies", "No agency", "Individual only", "Individuals only", "Individual …"
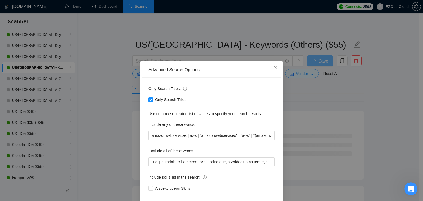
click at [128, 152] on div "Advanced Search Options Only Search Titles: Only Search Titles Use comma-separa…" at bounding box center [211, 100] width 423 height 201
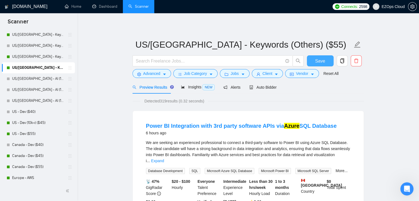
click at [314, 61] on button "Save" at bounding box center [320, 60] width 27 height 11
click at [37, 79] on link "US/[GEOGRAPHIC_DATA] - AI (10k+) ($40)" at bounding box center [38, 78] width 52 height 11
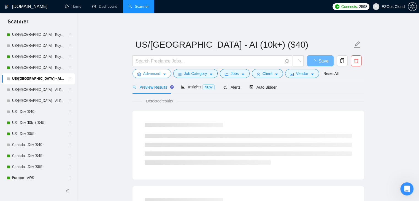
click at [153, 78] on button "Advanced" at bounding box center [151, 73] width 39 height 9
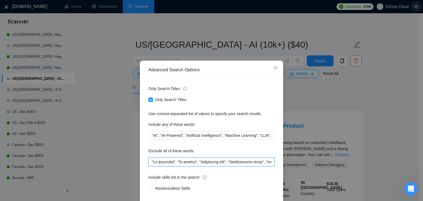
click at [184, 165] on input "text" at bounding box center [211, 161] width 126 height 9
paste input ""No agencies", "No agency", "Individual only", "Individuals only", "Individual …"
type input ""No agencies", "No agency", "Individual only", "Individuals only", "Individual …"
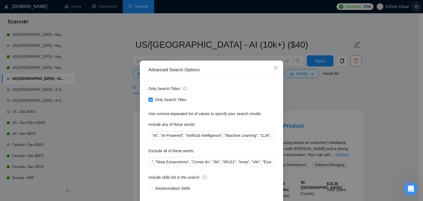
scroll to position [0, 0]
click at [114, 157] on div "Advanced Search Options Only Search Titles: Only Search Titles Use comma-separa…" at bounding box center [211, 100] width 423 height 201
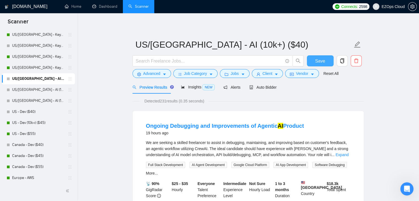
click at [314, 64] on button "Save" at bounding box center [320, 60] width 27 height 11
click at [42, 112] on link "US - Dev ($40)" at bounding box center [38, 111] width 52 height 11
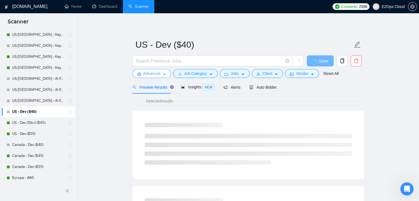
click at [159, 75] on span "Advanced" at bounding box center [151, 73] width 17 height 6
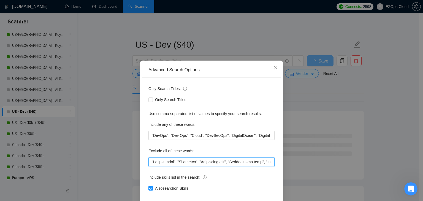
click at [180, 161] on input "text" at bounding box center [211, 161] width 126 height 9
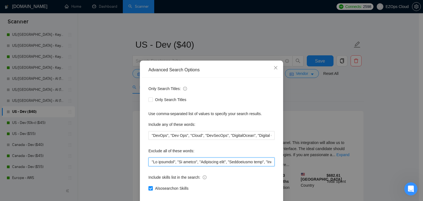
paste input "Sales force", "Bubble.io", "Twilio", "Apple Silicon" , "Shopify", "Kernel", "Ap…"
type input ""No agencies", "No agency", "Individual only", "Individuals only", "Individual …"
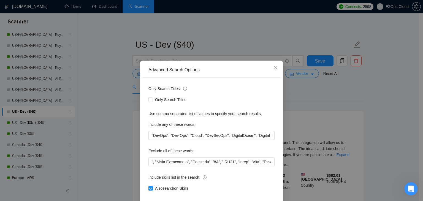
scroll to position [0, 0]
click at [116, 151] on div "Advanced Search Options Only Search Titles: Only Search Titles Use comma-separa…" at bounding box center [211, 100] width 423 height 201
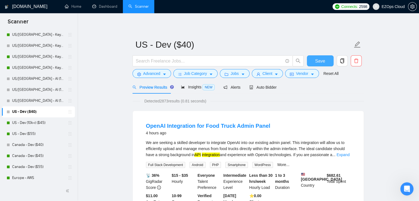
click at [317, 63] on span "Save" at bounding box center [320, 61] width 10 height 7
click at [31, 122] on link "US - Dev (10k+) ($45)" at bounding box center [38, 122] width 52 height 11
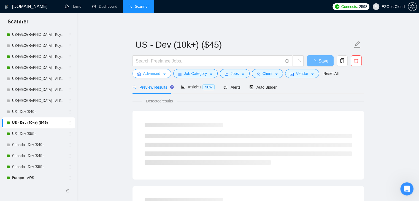
click at [152, 72] on span "Advanced" at bounding box center [151, 73] width 17 height 6
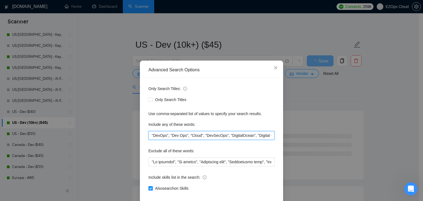
click at [167, 135] on input ""DevOps", "Dev Ops", "Cloud", "DevSecOps", "DigitalOcean", "Digital Ocean", "Or…" at bounding box center [211, 135] width 126 height 9
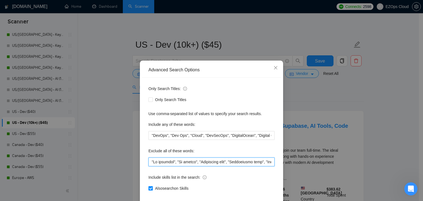
click at [170, 164] on input "text" at bounding box center [211, 161] width 126 height 9
click at [110, 123] on div "Advanced Search Options Only Search Titles: Only Search Titles Use comma-separa…" at bounding box center [211, 100] width 423 height 201
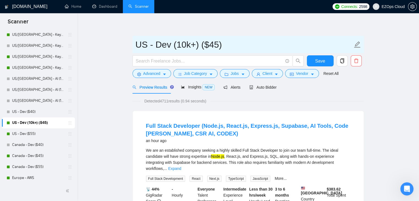
drag, startPoint x: 200, startPoint y: 42, endPoint x: 173, endPoint y: 45, distance: 27.7
click at [173, 45] on input "US - Dev (10k+) ($45)" at bounding box center [243, 45] width 217 height 14
type input "US - Dev ($45)"
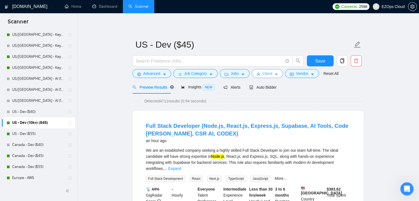
click at [263, 75] on span "Client" at bounding box center [267, 73] width 10 height 6
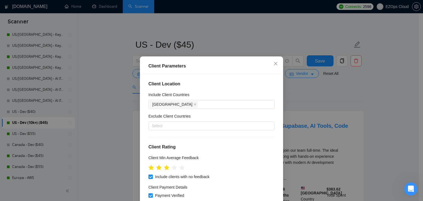
click at [113, 113] on div "Client Parameters Client Location Include Client Countries United States Exclud…" at bounding box center [211, 100] width 423 height 201
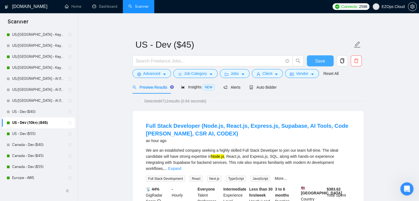
click at [318, 61] on span "Save" at bounding box center [320, 61] width 10 height 7
click at [32, 134] on link "US - Dev ($55)" at bounding box center [38, 133] width 52 height 11
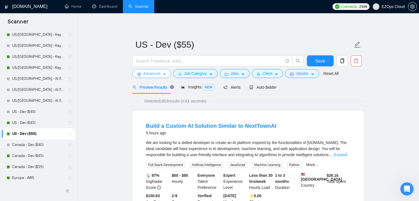
click at [155, 73] on span "Advanced" at bounding box center [151, 73] width 17 height 6
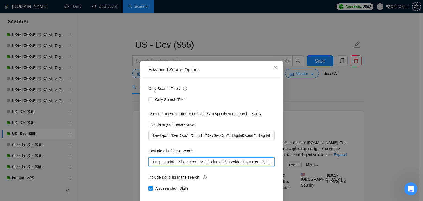
click at [193, 162] on input "text" at bounding box center [211, 161] width 126 height 9
paste input "Sales force", "Bubble.io", "Twilio", "Apple Silicon" , "Shopify", "Kernel", "Ap…"
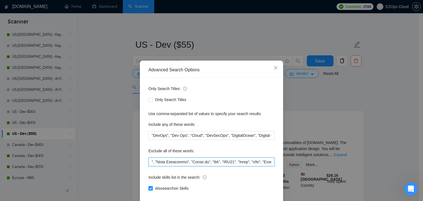
type input ""No agencies", "No agency", "Individual only", "Individuals only", "Individual …"
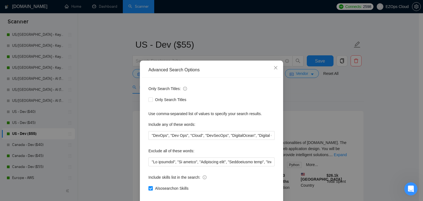
click at [93, 145] on div "Advanced Search Options Only Search Titles: Only Search Titles Use comma-separa…" at bounding box center [211, 100] width 423 height 201
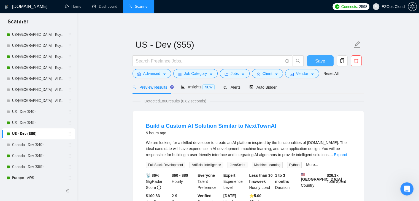
click at [324, 58] on span "Save" at bounding box center [320, 61] width 10 height 7
click at [21, 142] on link "Canada - Dev ($40)" at bounding box center [38, 144] width 52 height 11
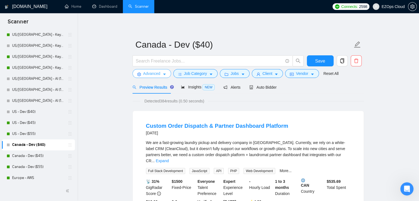
click at [149, 73] on span "Advanced" at bounding box center [151, 73] width 17 height 6
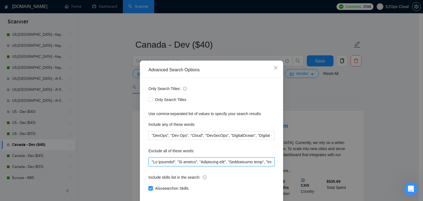
click at [170, 161] on input "text" at bounding box center [211, 161] width 126 height 9
paste input "Sales force", "Bubble.io", "Twilio", "Apple Silicon" , "Shopify", "Kernel", "Ap…"
type input ""No agencies", "No agency", "Individual only", "Individuals only", "Individual …"
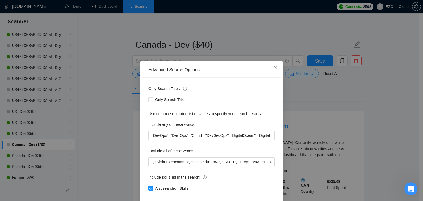
scroll to position [0, 0]
click at [113, 151] on div "Advanced Search Options Only Search Titles: Only Search Titles Use comma-separa…" at bounding box center [211, 100] width 423 height 201
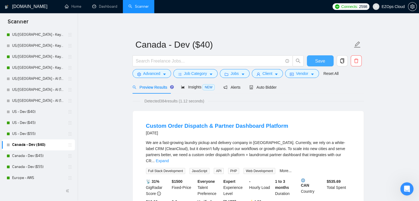
click at [316, 58] on span "Save" at bounding box center [320, 61] width 10 height 7
click at [37, 157] on link "Canada - Dev ($45)" at bounding box center [38, 155] width 52 height 11
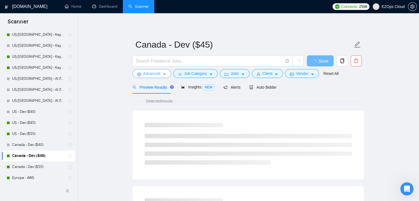
click at [150, 74] on span "Advanced" at bounding box center [151, 73] width 17 height 6
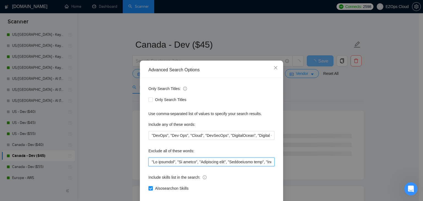
click at [168, 162] on input "text" at bounding box center [211, 161] width 126 height 9
paste input "Sales force", "Bubble.io", "Twilio", "Apple Silicon" , "Shopify", "Kernel", "Ap…"
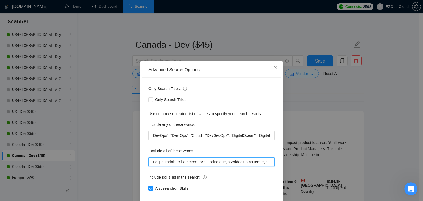
scroll to position [0, 2162]
type input ""No agencies", "No agency", "Individual only", "Individuals only", "Individual …"
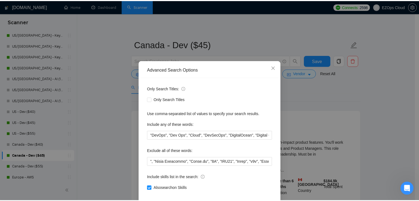
scroll to position [0, 0]
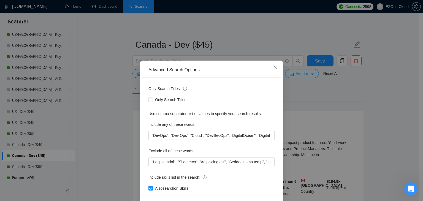
click at [91, 153] on div "Advanced Search Options Only Search Titles: Only Search Titles Use comma-separa…" at bounding box center [211, 100] width 423 height 201
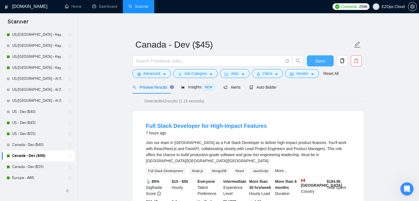
click at [318, 62] on span "Save" at bounding box center [320, 61] width 10 height 7
click at [41, 165] on link "Canada - Dev ($55)" at bounding box center [38, 166] width 52 height 11
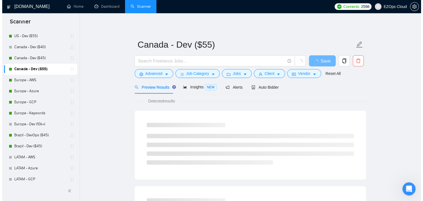
scroll to position [491, 0]
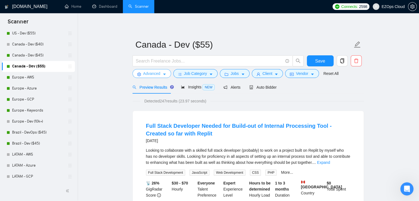
click at [162, 72] on button "Advanced" at bounding box center [151, 73] width 39 height 9
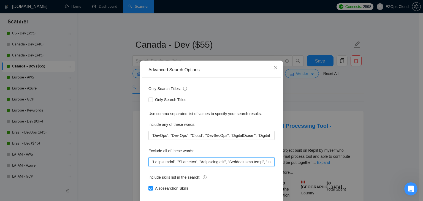
click at [174, 164] on input "text" at bounding box center [211, 161] width 126 height 9
paste input "Sales force", "Bubble.io", "Twilio", "Apple Silicon" , "Shopify", "Kernel", "Ap…"
type input ""No agencies", "No agency", "Individual only", "Individuals only", "Individual …"
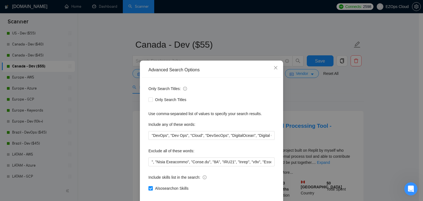
scroll to position [0, 0]
click at [101, 151] on div "Advanced Search Options Only Search Titles: Only Search Titles Use comma-separa…" at bounding box center [211, 100] width 423 height 201
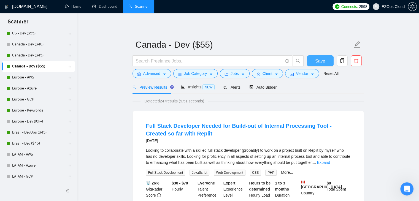
click at [311, 63] on button "Save" at bounding box center [320, 60] width 27 height 11
click at [17, 119] on link "Europe - Dev (10k+)" at bounding box center [38, 121] width 52 height 11
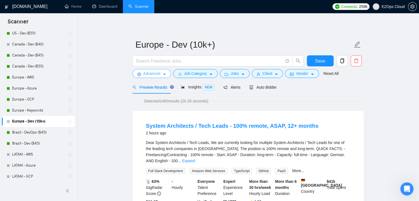
click at [156, 75] on span "Advanced" at bounding box center [151, 73] width 17 height 6
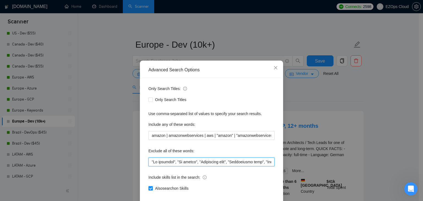
click at [202, 158] on input "text" at bounding box center [211, 161] width 126 height 9
paste input "1 hour", "2 hours", "one hour", "small task", "Social Media", "Instagram", "Onl…"
type input ""No agencies", "No agency", "Individual only", "Individuals only", "Individual …"
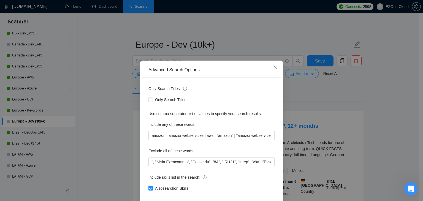
scroll to position [0, 0]
click at [121, 122] on div "Advanced Search Options Only Search Titles: Only Search Titles Use comma-separa…" at bounding box center [211, 100] width 423 height 201
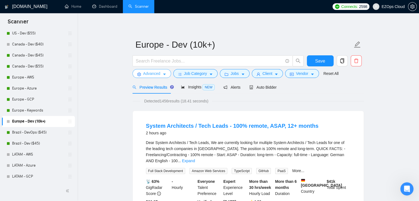
click at [156, 75] on span "Advanced" at bounding box center [151, 73] width 17 height 6
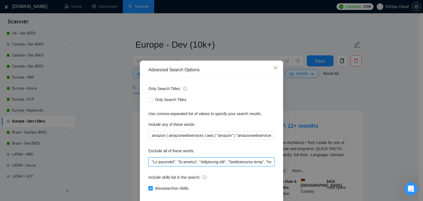
click at [178, 160] on input "text" at bounding box center [211, 161] width 126 height 9
click at [118, 129] on div "Advanced Search Options Only Search Titles: Only Search Titles Use comma-separa…" at bounding box center [211, 100] width 423 height 201
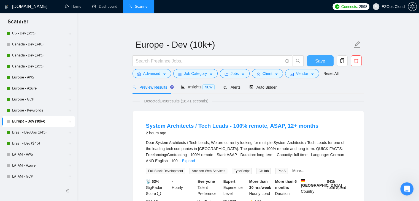
click at [318, 62] on span "Save" at bounding box center [320, 61] width 10 height 7
click at [41, 140] on link "Brazil - Dev ($45)" at bounding box center [38, 143] width 52 height 11
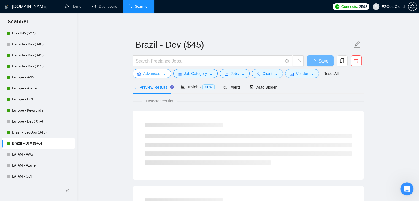
click at [150, 69] on button "Advanced" at bounding box center [151, 73] width 39 height 9
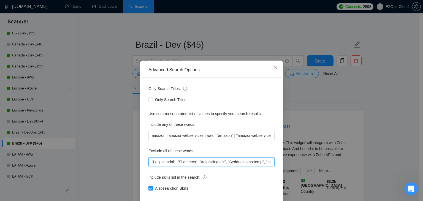
click at [175, 162] on input "text" at bounding box center [211, 161] width 126 height 9
paste input "Sales force", "Bubble.io", "Twilio", "Apple Silicon" , "Shopify", "Kernel", "Ap…"
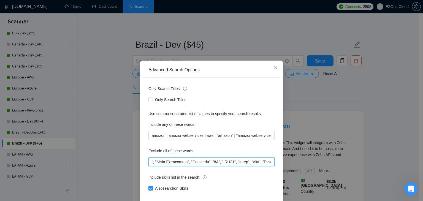
type input ""No agencies", "No agency", "Individual only", "Individuals only", "Individual …"
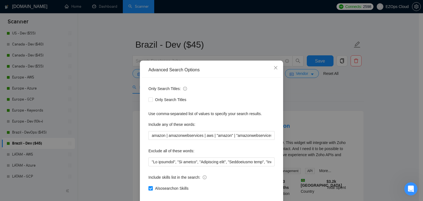
click at [112, 142] on div "Advanced Search Options Only Search Titles: Only Search Titles Use comma-separa…" at bounding box center [211, 100] width 423 height 201
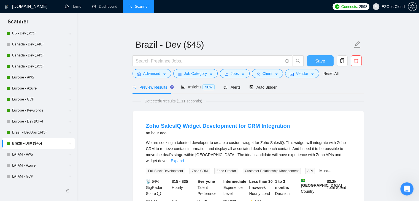
click at [316, 61] on span "Save" at bounding box center [320, 61] width 10 height 7
click at [40, 132] on link "Brazil - DevOps ($45)" at bounding box center [38, 132] width 52 height 11
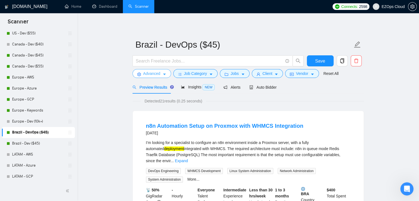
click at [155, 72] on span "Advanced" at bounding box center [151, 73] width 17 height 6
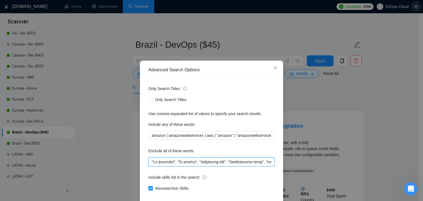
click at [167, 161] on input "text" at bounding box center [211, 161] width 126 height 9
paste input ""Lessons", "Mentor", "Class", "Classes", "Stalker", "Stalking", "Stalked", "Rec…"
type input ""No agencies", "No agency", "Individual only", "Individuals only", "Individual …"
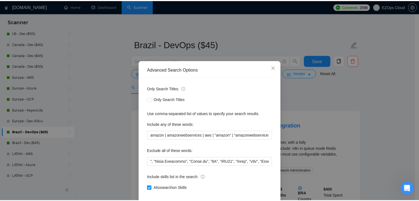
scroll to position [0, 0]
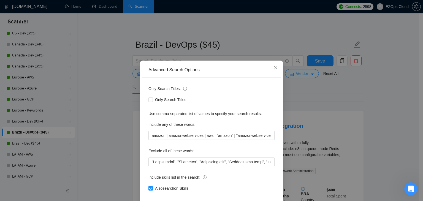
click at [112, 134] on div "Advanced Search Options Only Search Titles: Only Search Titles Use comma-separa…" at bounding box center [211, 100] width 423 height 201
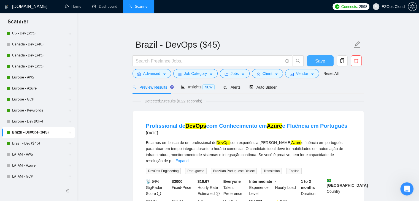
click at [320, 60] on span "Save" at bounding box center [320, 61] width 10 height 7
click at [33, 72] on link "Europe - AWS" at bounding box center [38, 77] width 52 height 11
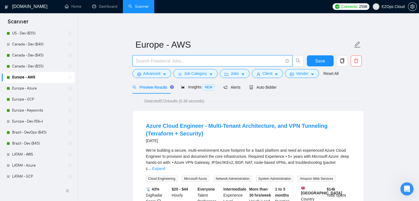
click at [203, 60] on input "text" at bounding box center [209, 61] width 147 height 7
type input "Front end"
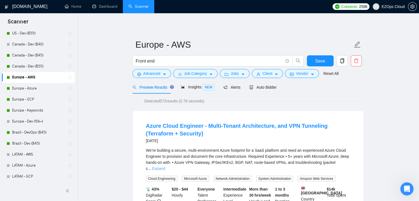
click at [165, 166] on link "Expand" at bounding box center [158, 168] width 13 height 4
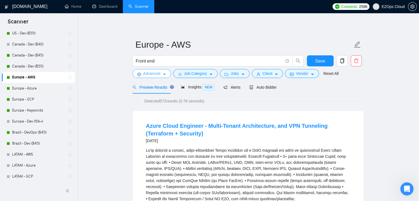
click at [156, 74] on span "Advanced" at bounding box center [151, 73] width 17 height 6
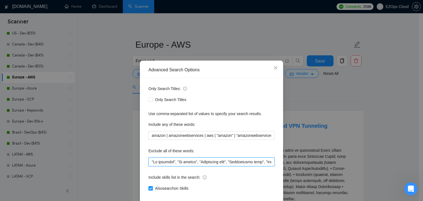
click at [162, 161] on input "text" at bounding box center [211, 161] width 126 height 9
paste input ""Lessons", "Mentor", "Class", "Classes", "Stalker", "Stalking", "Stalked", "Rec…"
type input ""No agencies", "No agency", "Individual only", "Individuals only", "Individual …"
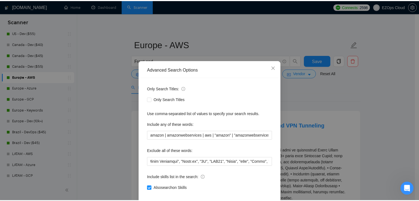
scroll to position [0, 0]
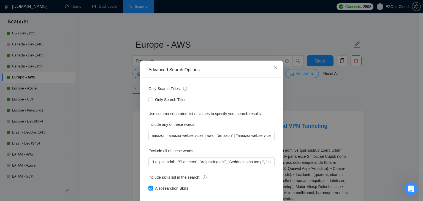
click at [127, 136] on div "Advanced Search Options Only Search Titles: Only Search Titles Use comma-separa…" at bounding box center [211, 100] width 423 height 201
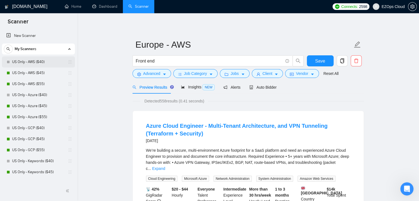
click at [25, 59] on link "US Only - AWS ($40)" at bounding box center [38, 61] width 52 height 11
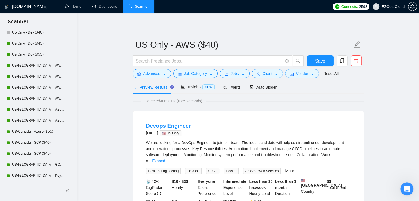
scroll to position [221, 0]
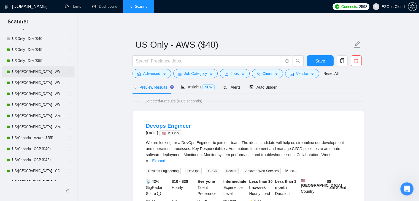
click at [39, 71] on link "US/[GEOGRAPHIC_DATA] - AWS (Best Clients) ($55)" at bounding box center [38, 71] width 52 height 11
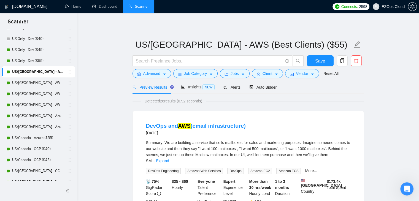
click at [344, 151] on div "Summary: We are building a service that sells mailboxes for sales and marketing…" at bounding box center [248, 152] width 204 height 24
click at [169, 159] on link "Expand" at bounding box center [162, 161] width 13 height 4
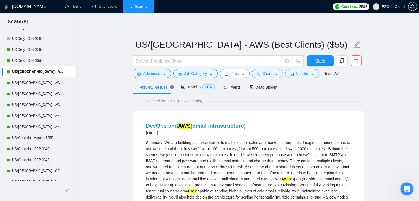
click at [232, 75] on span "Jobs" at bounding box center [234, 73] width 8 height 6
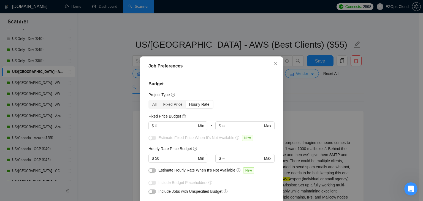
click at [287, 77] on div "Job Preferences Budget Project Type All Fixed Price Hourly Rate Fixed Price Bud…" at bounding box center [211, 100] width 423 height 201
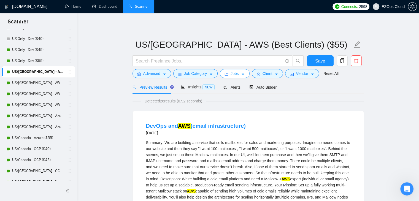
click at [242, 74] on icon "caret-down" at bounding box center [243, 74] width 4 height 4
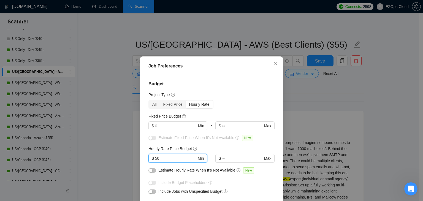
click at [170, 155] on input "50" at bounding box center [176, 158] width 42 height 6
type input "55"
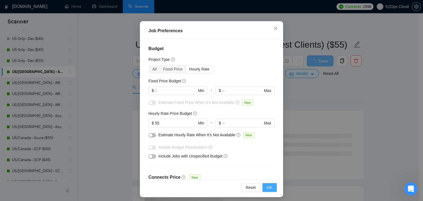
click at [267, 188] on span "OK" at bounding box center [270, 187] width 6 height 6
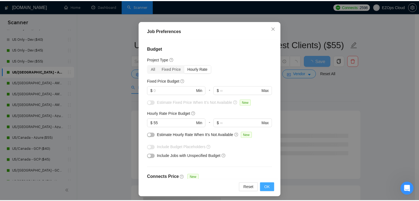
scroll to position [14, 0]
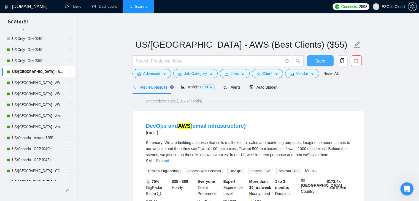
click at [321, 61] on span "Save" at bounding box center [320, 61] width 10 height 7
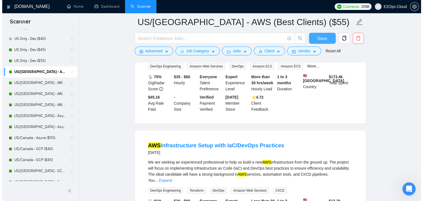
scroll to position [0, 0]
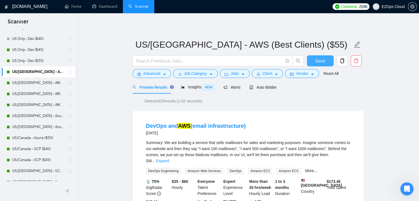
click at [323, 56] on button "Save" at bounding box center [320, 60] width 27 height 11
click at [37, 102] on link "US/[GEOGRAPHIC_DATA] - AWS ($55)" at bounding box center [38, 104] width 52 height 11
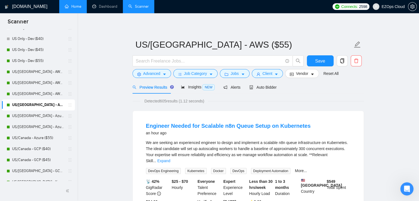
click at [68, 7] on link "Home" at bounding box center [73, 6] width 17 height 5
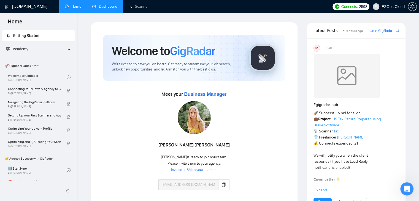
click at [104, 6] on link "Dashboard" at bounding box center [104, 6] width 25 height 5
